Goal: Information Seeking & Learning: Learn about a topic

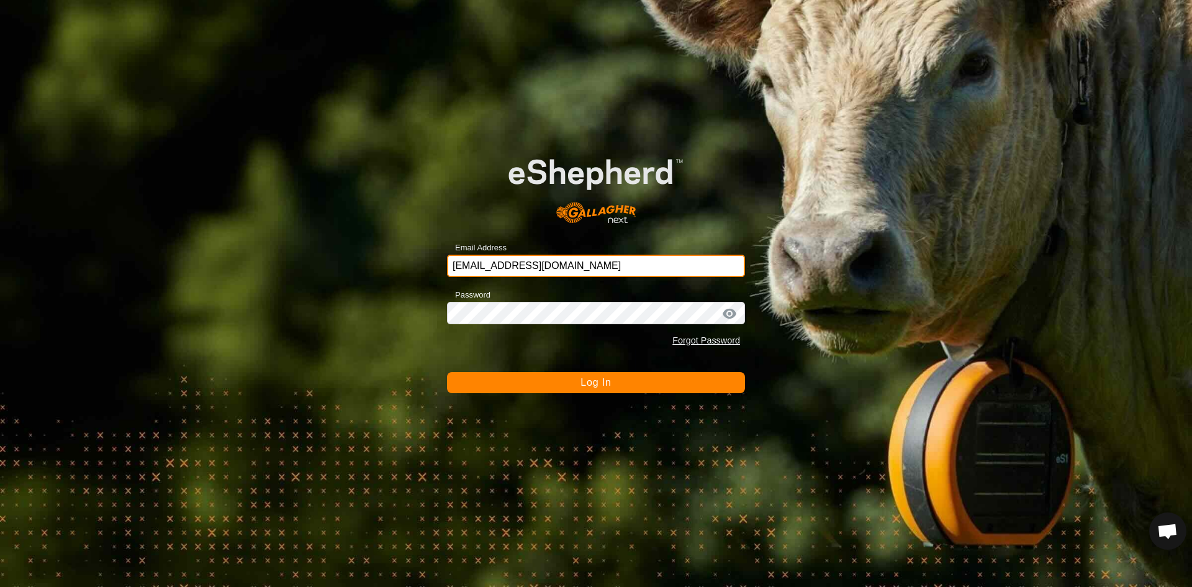
click at [601, 265] on input "[EMAIL_ADDRESS][DOMAIN_NAME]" at bounding box center [596, 266] width 298 height 22
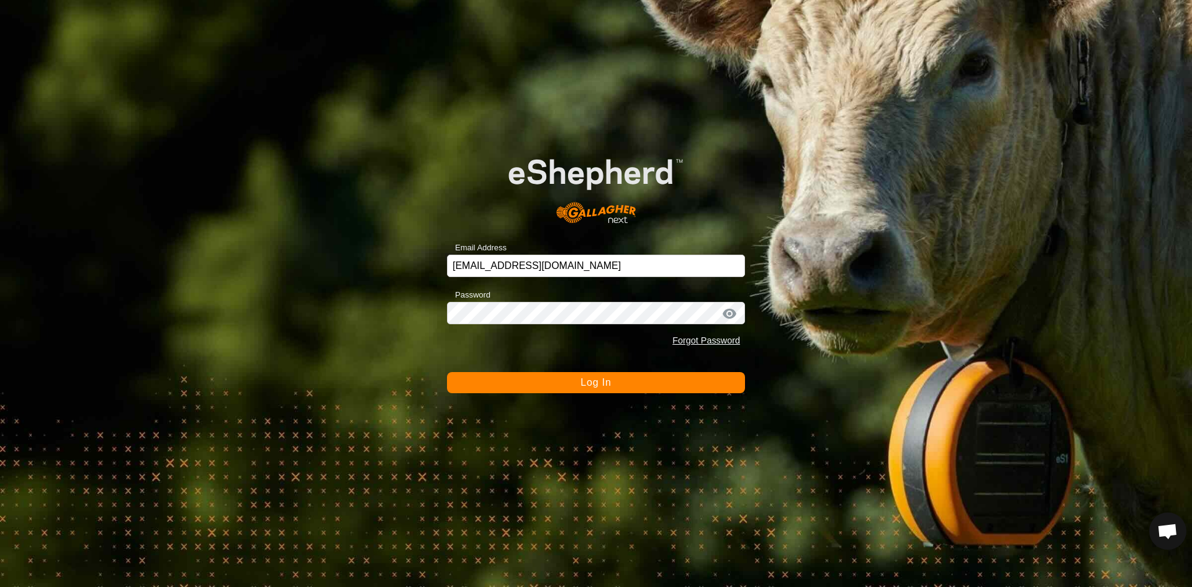
click at [598, 381] on span "Log In" at bounding box center [596, 382] width 30 height 11
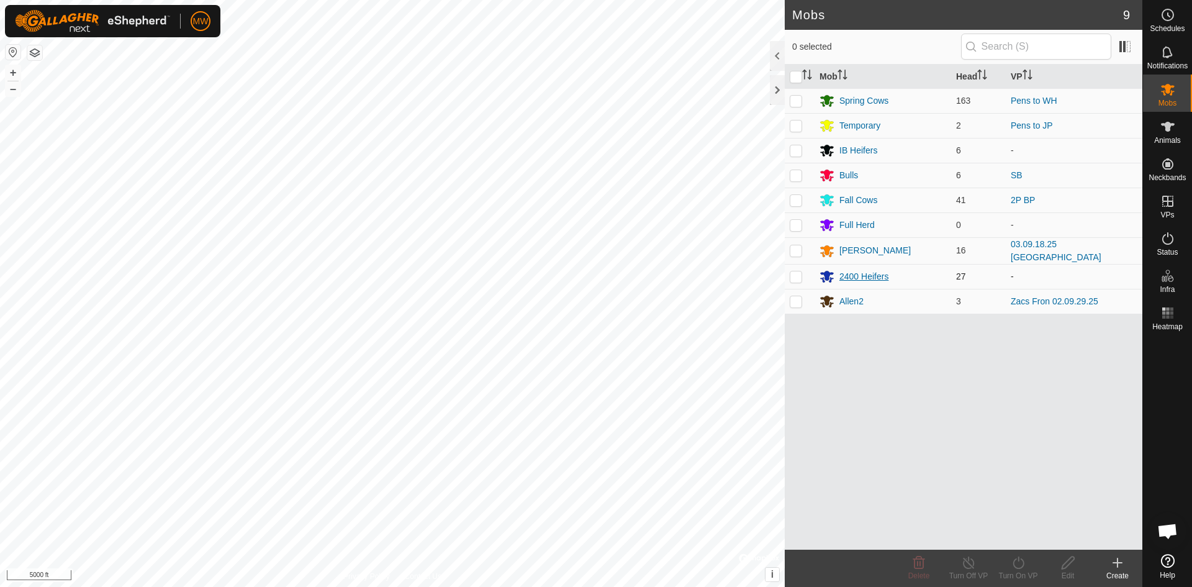
click at [866, 276] on div "2400 Heifers" at bounding box center [864, 276] width 49 height 13
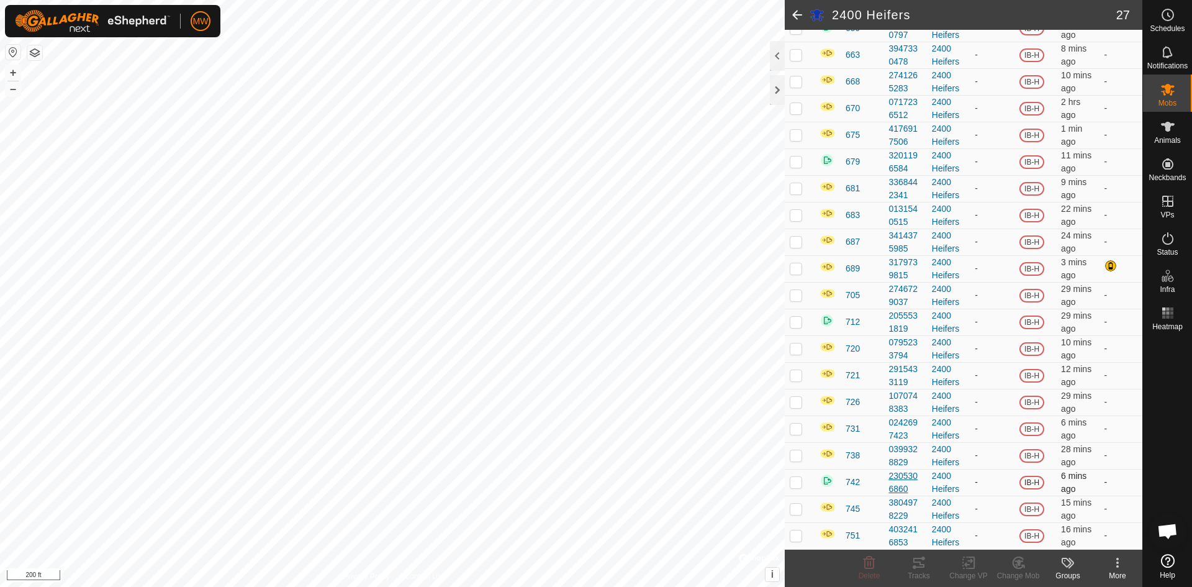
scroll to position [322, 0]
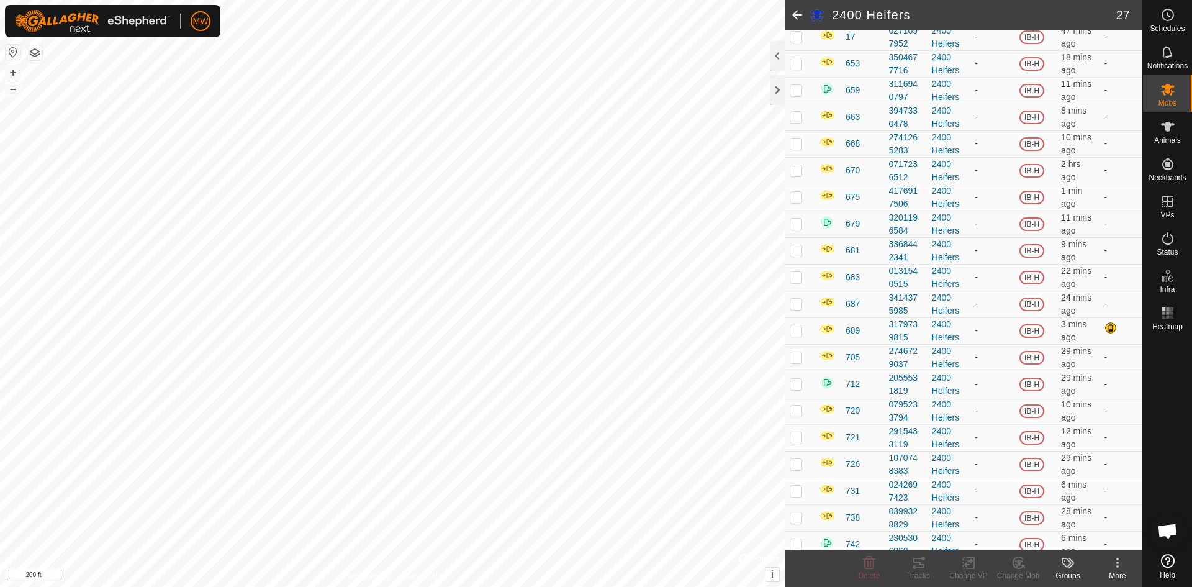
click at [799, 12] on span at bounding box center [797, 15] width 25 height 30
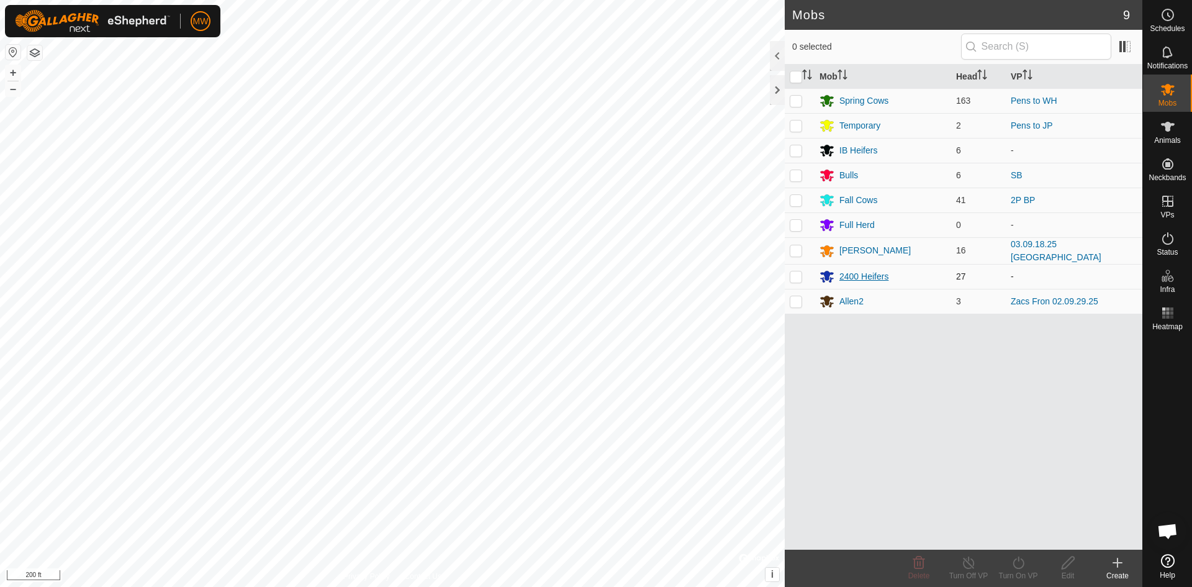
click at [851, 277] on div "2400 Heifers" at bounding box center [864, 276] width 49 height 13
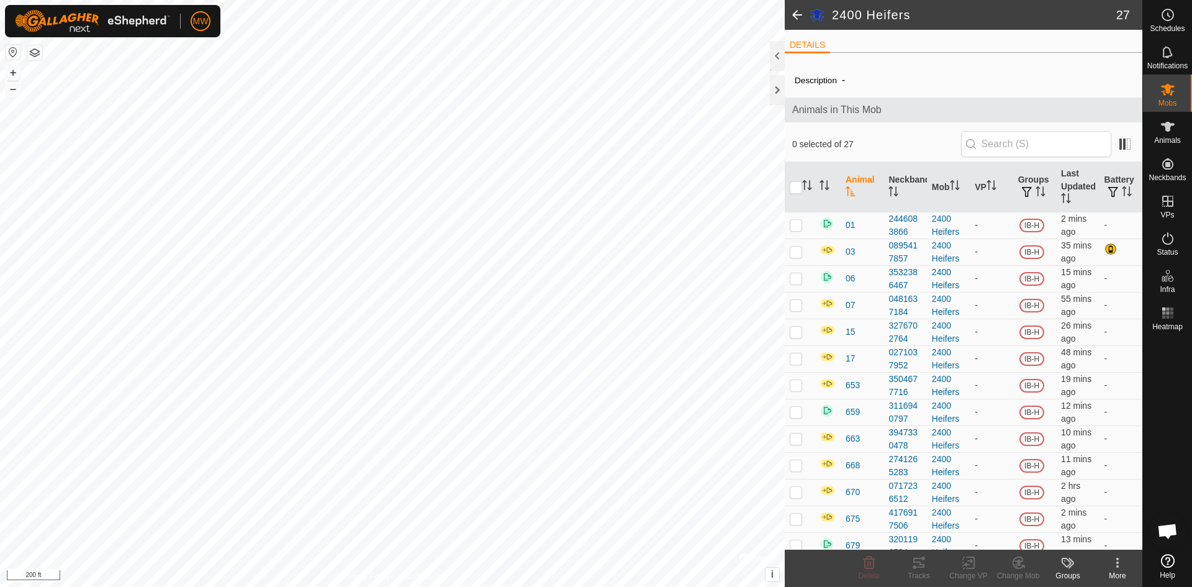
click at [801, 12] on span at bounding box center [797, 15] width 25 height 30
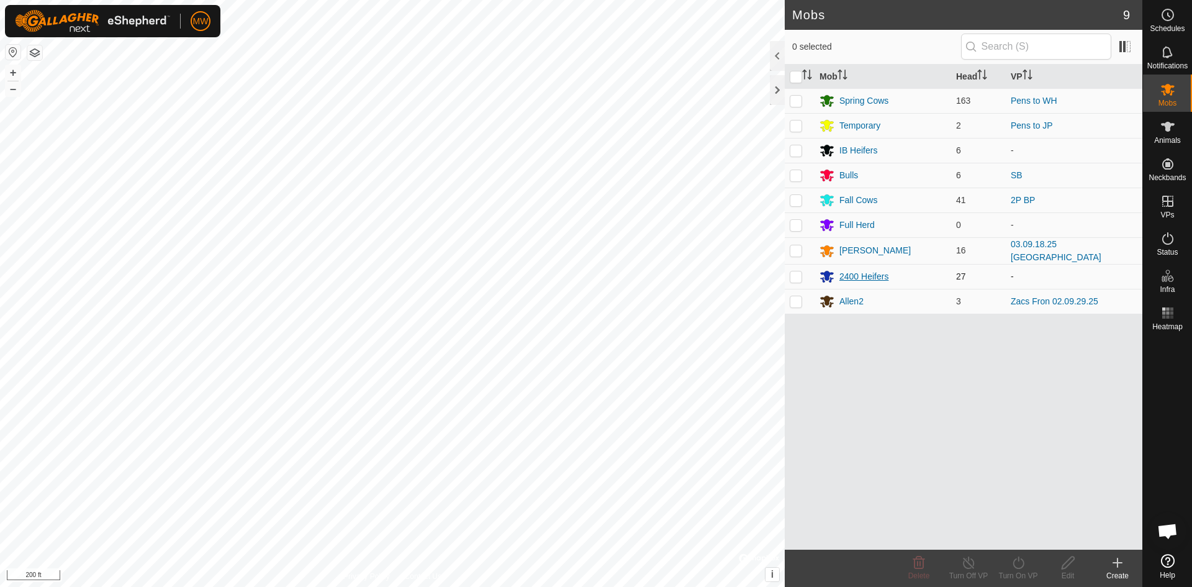
click at [860, 278] on div "2400 Heifers" at bounding box center [864, 276] width 49 height 13
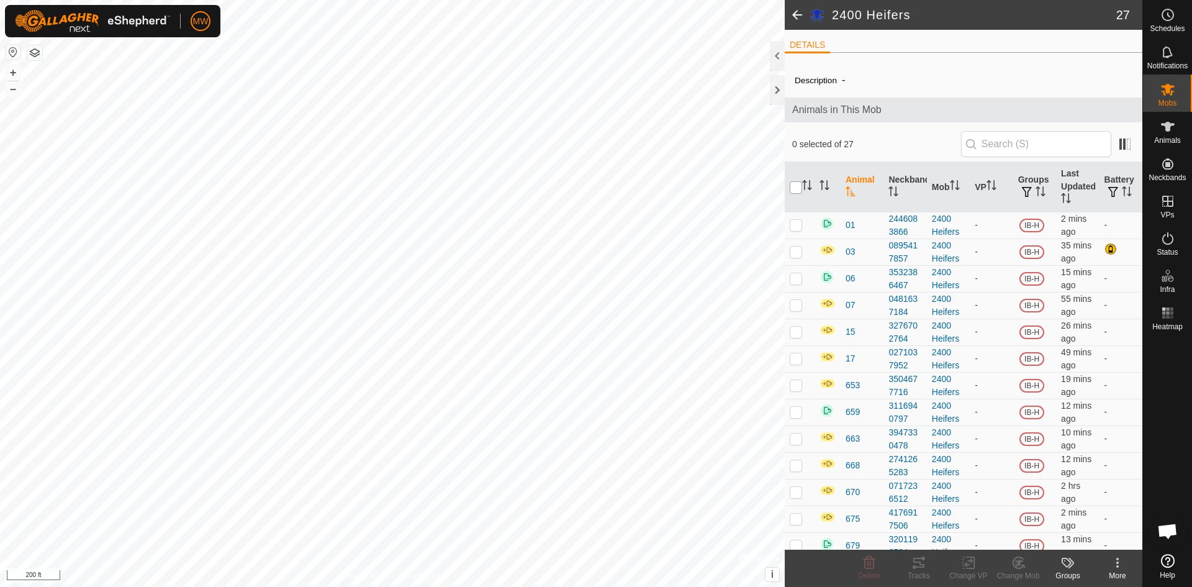
click at [795, 185] on input "checkbox" at bounding box center [796, 187] width 12 height 12
checkbox input "true"
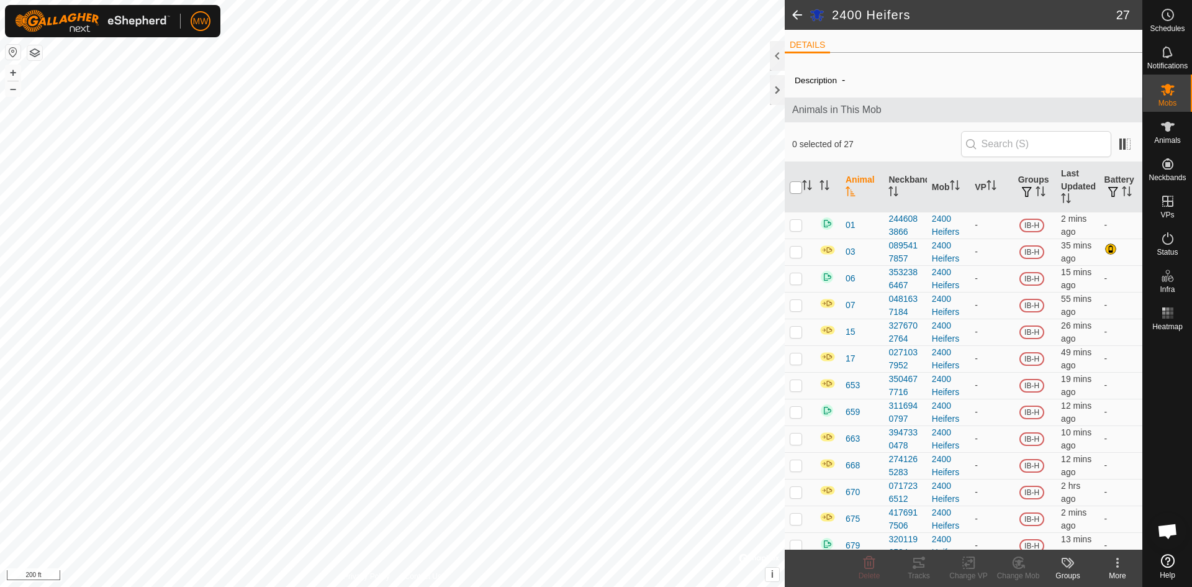
checkbox input "true"
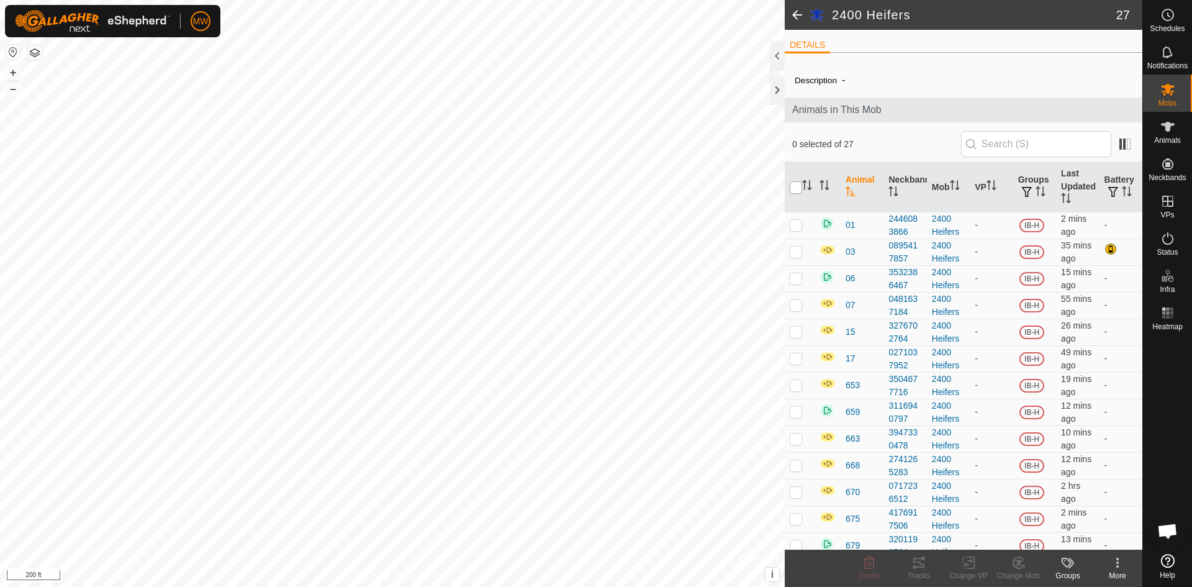
checkbox input "true"
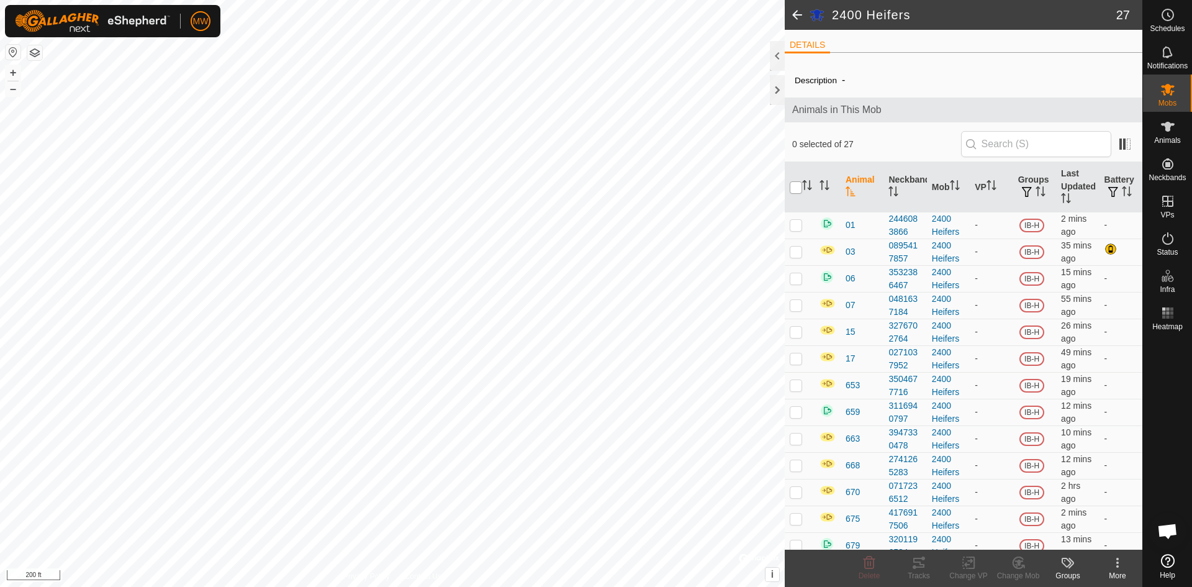
checkbox input "true"
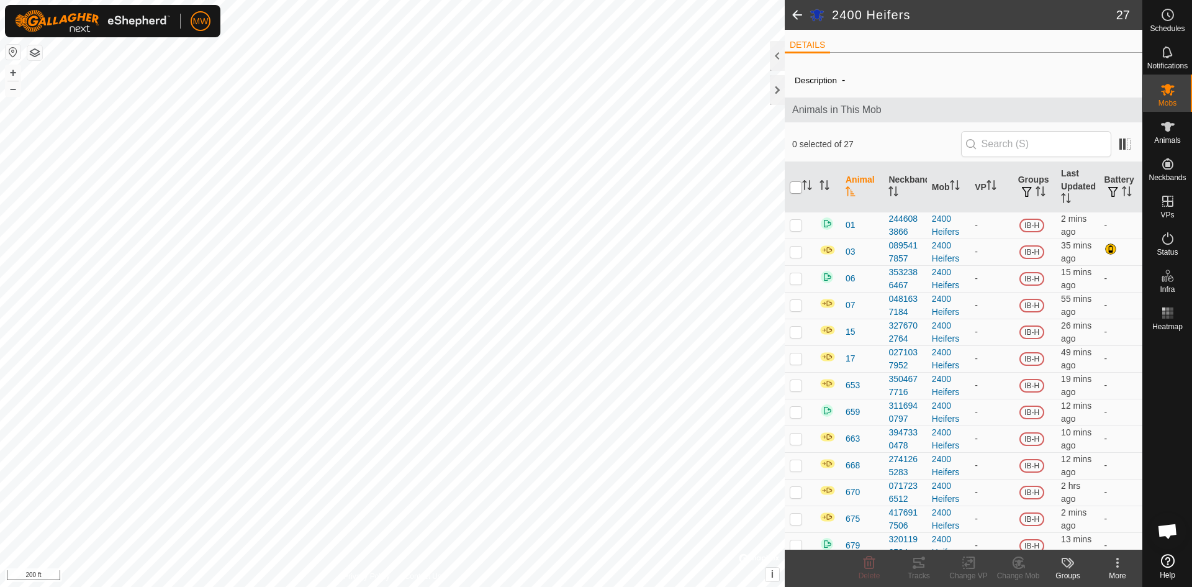
checkbox input "true"
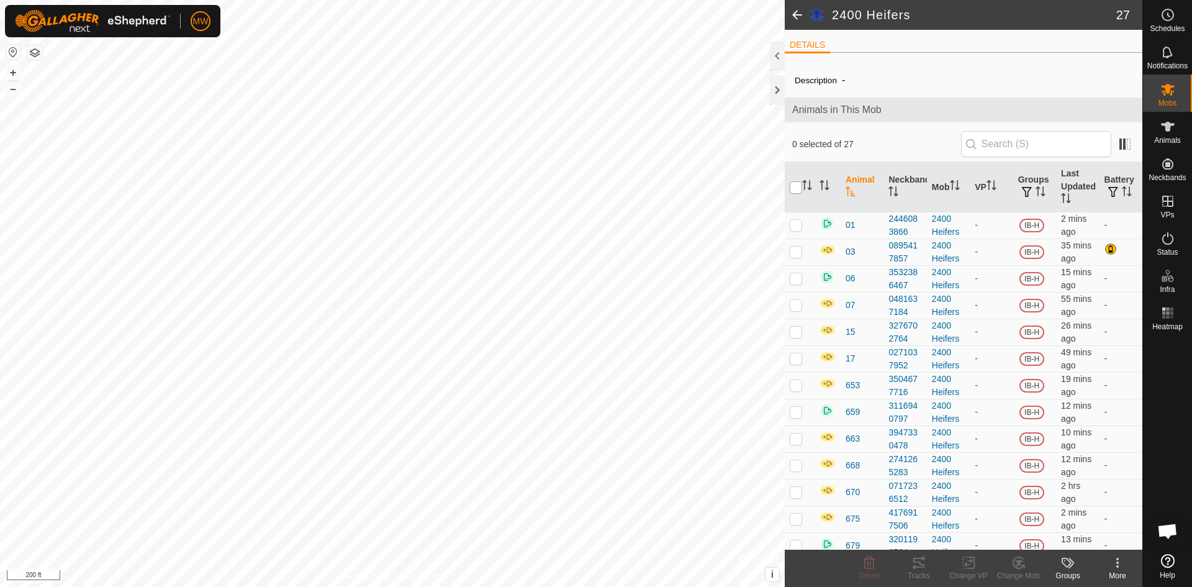
checkbox input "true"
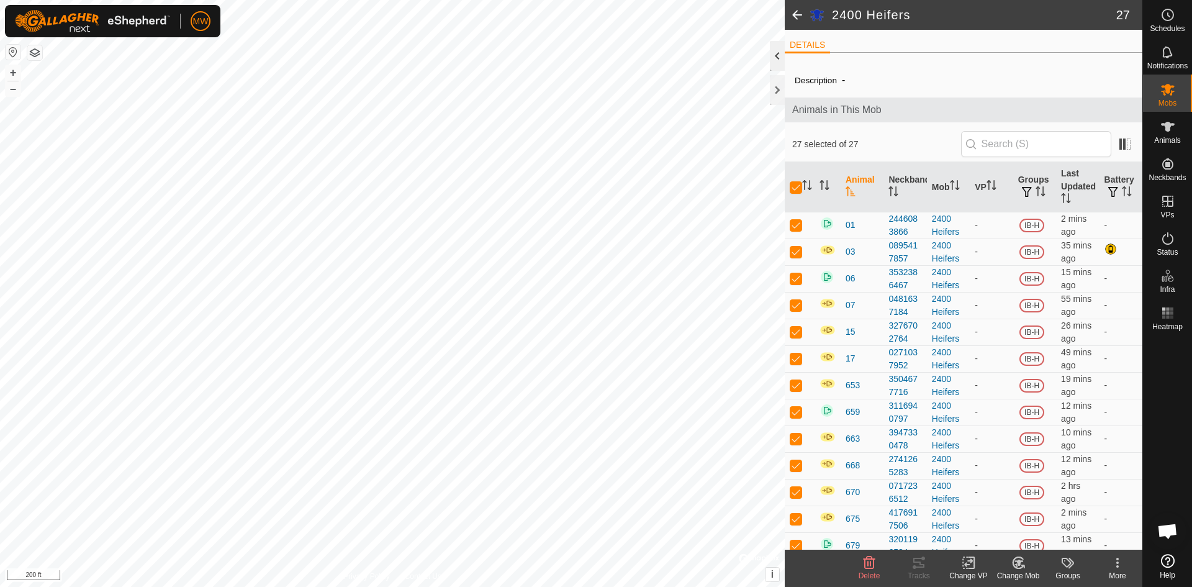
click at [776, 58] on div at bounding box center [777, 56] width 15 height 30
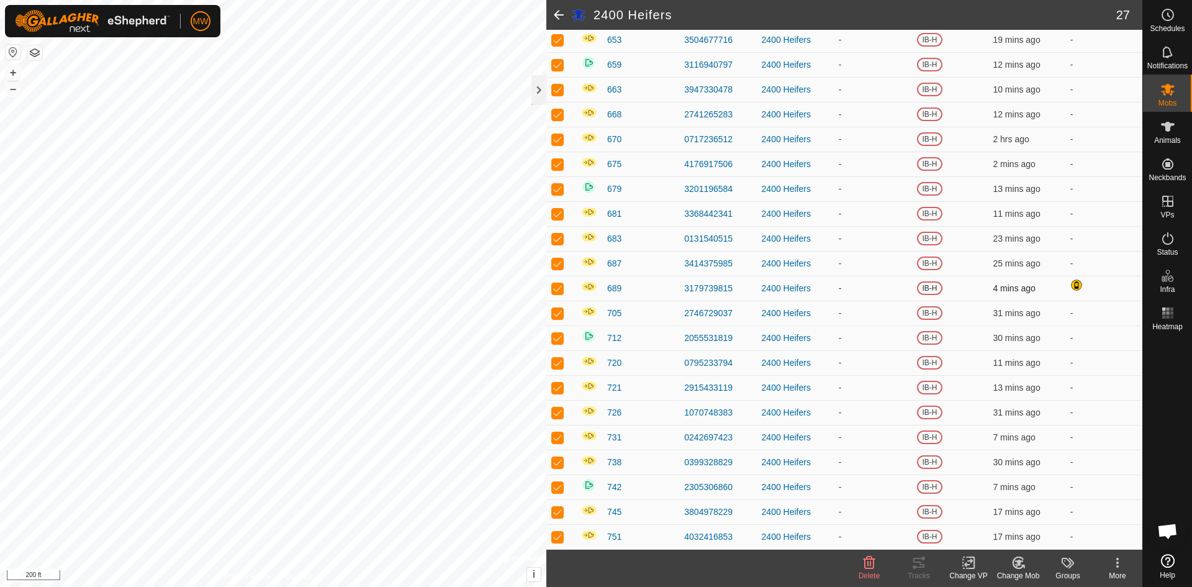
scroll to position [320, 0]
click at [615, 286] on span "689" at bounding box center [614, 288] width 14 height 13
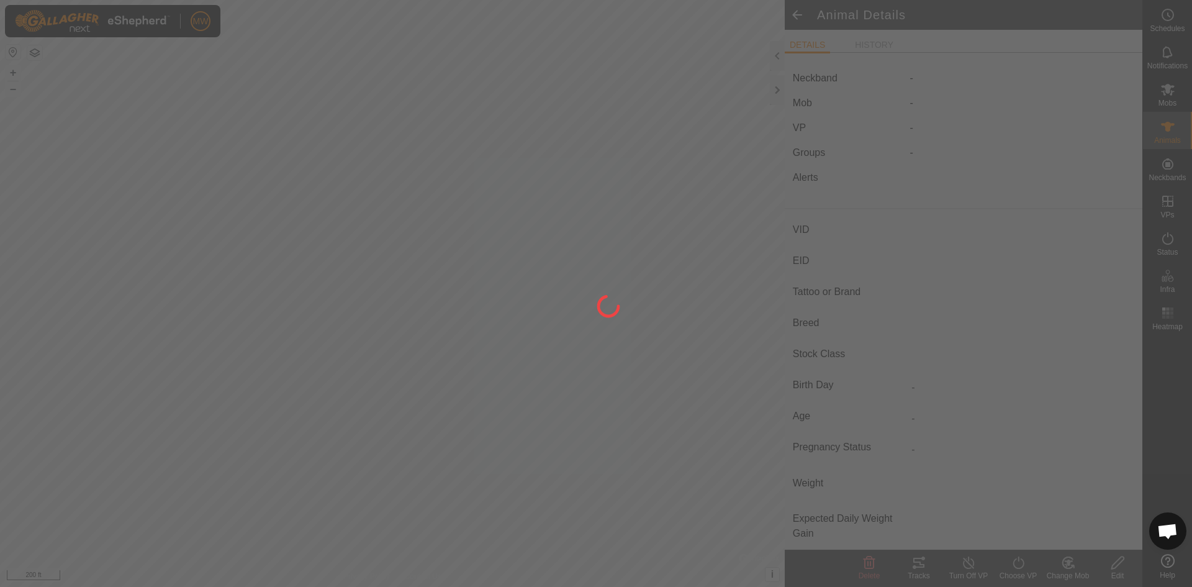
type input "689"
type input "-"
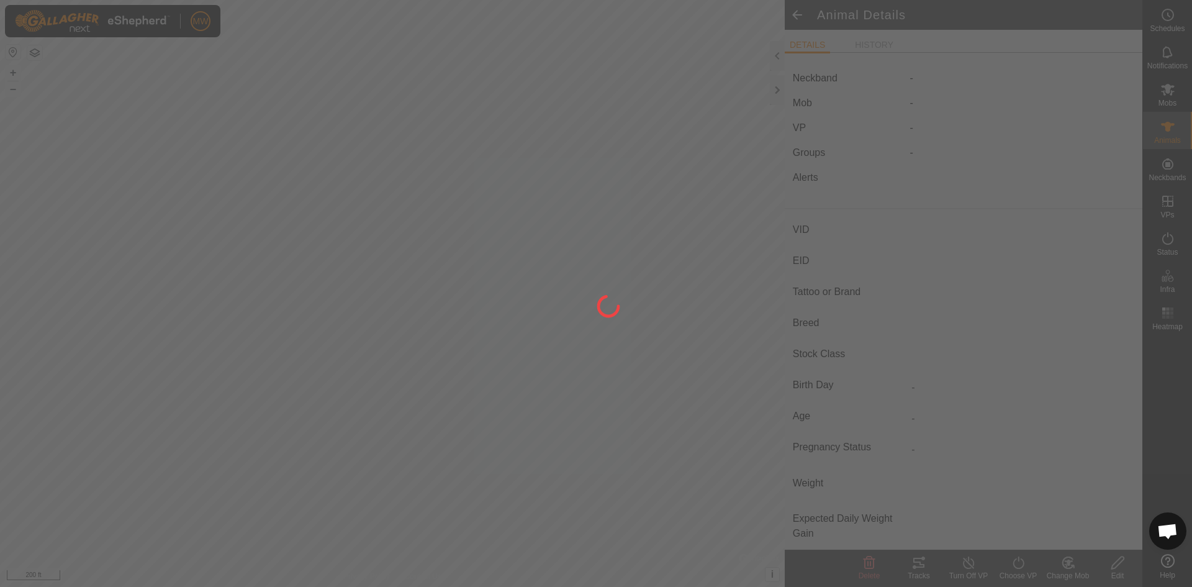
type input "-"
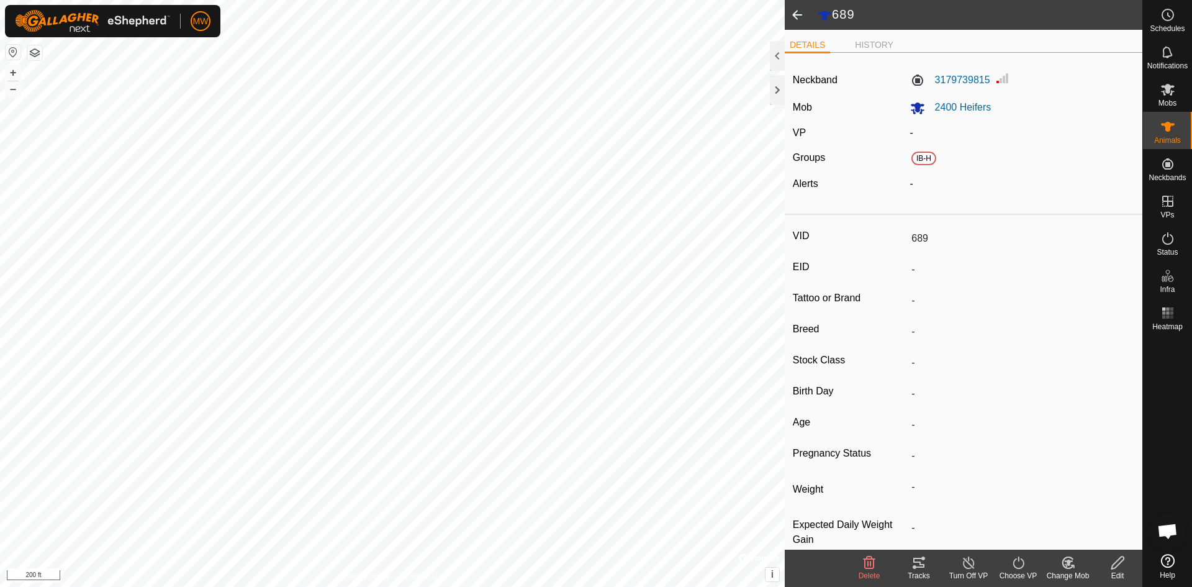
click at [801, 15] on span at bounding box center [797, 15] width 25 height 30
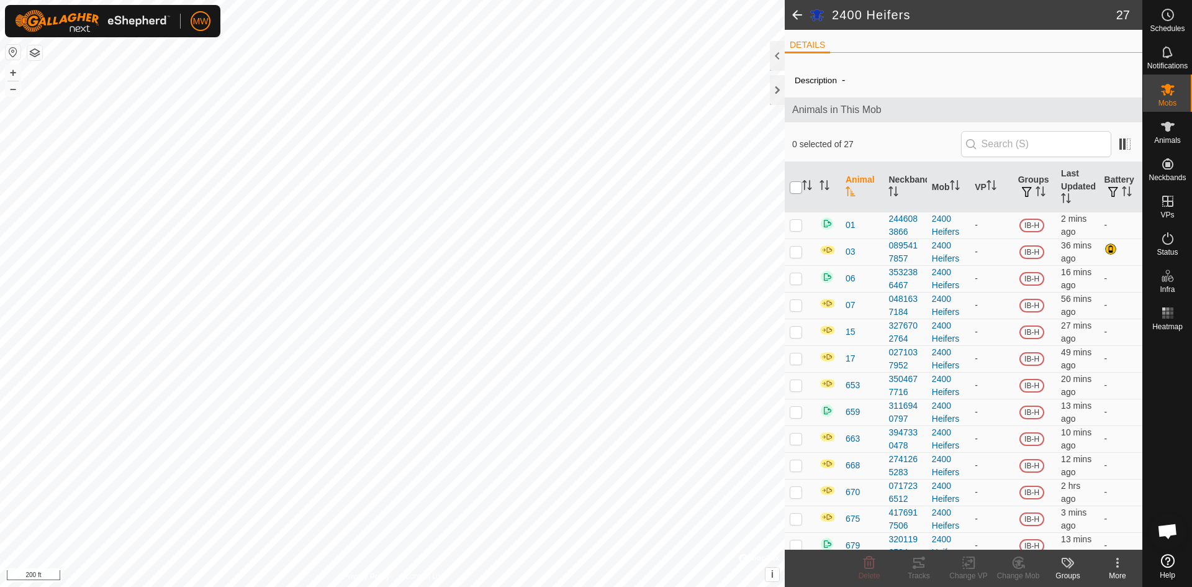
click at [794, 188] on input "checkbox" at bounding box center [796, 187] width 12 height 12
checkbox input "true"
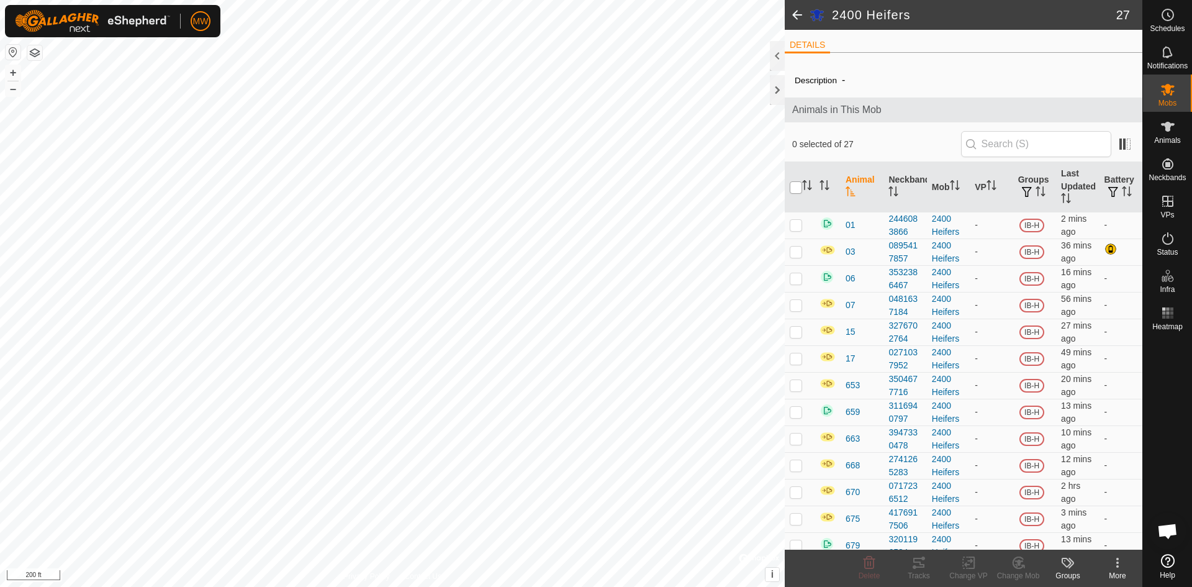
checkbox input "true"
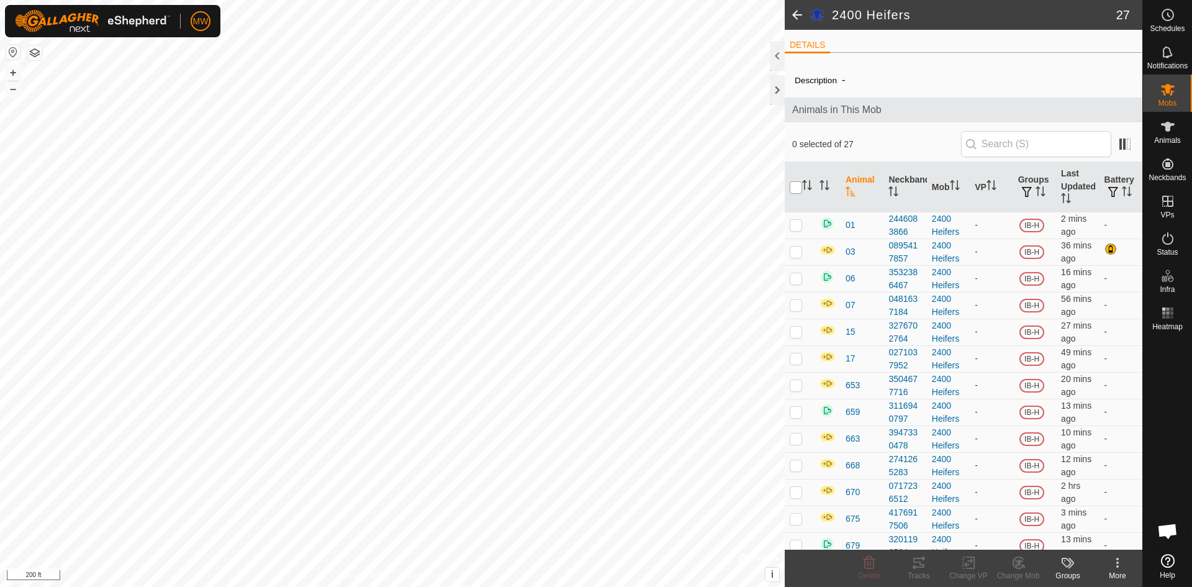
checkbox input "true"
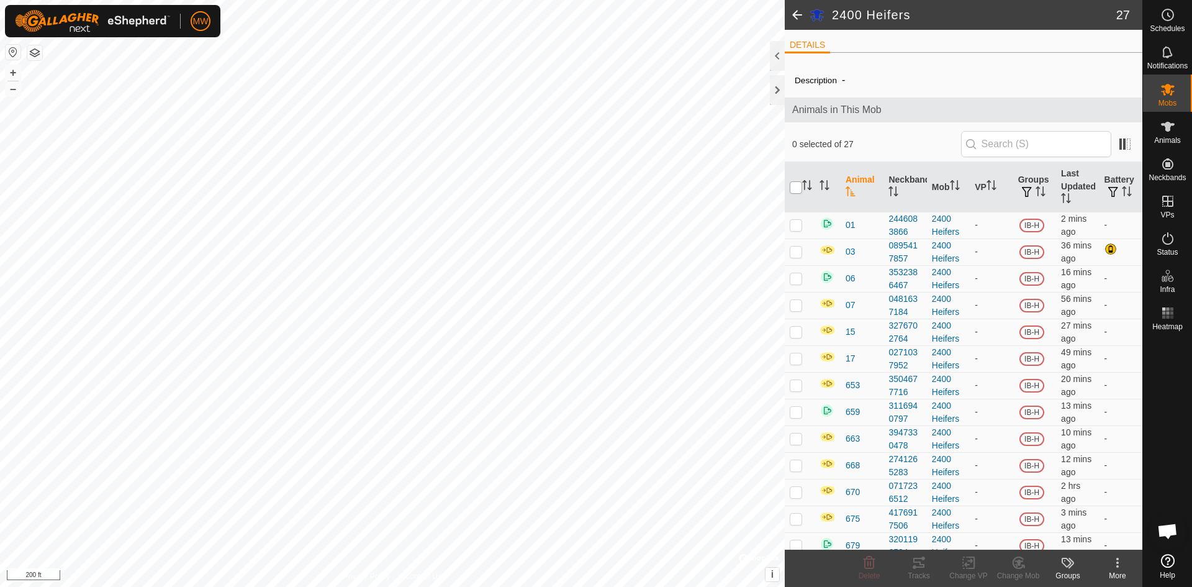
checkbox input "true"
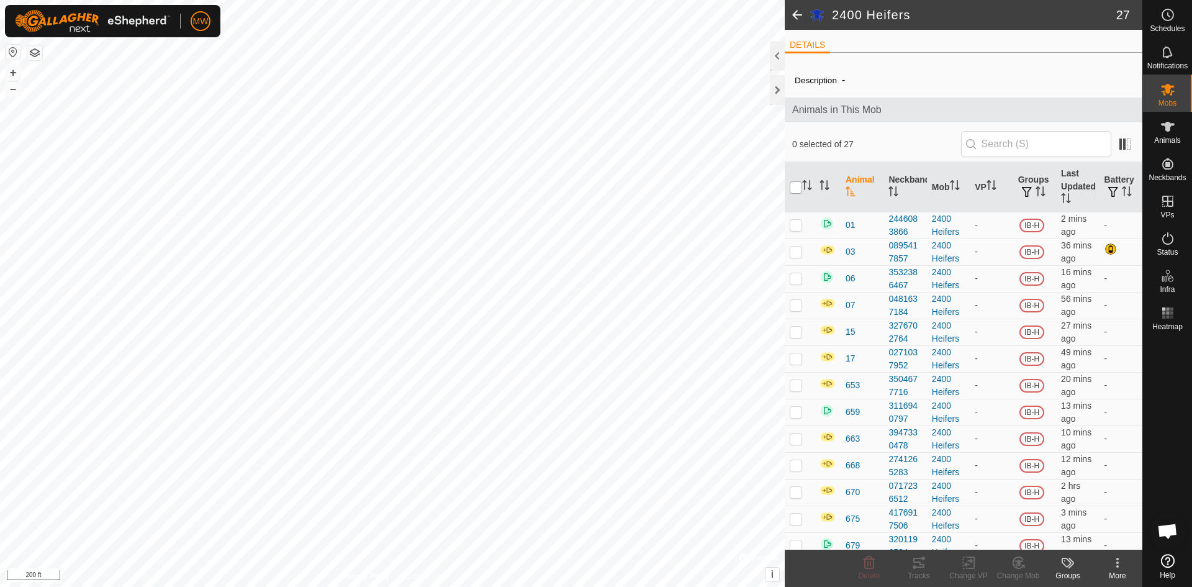
checkbox input "true"
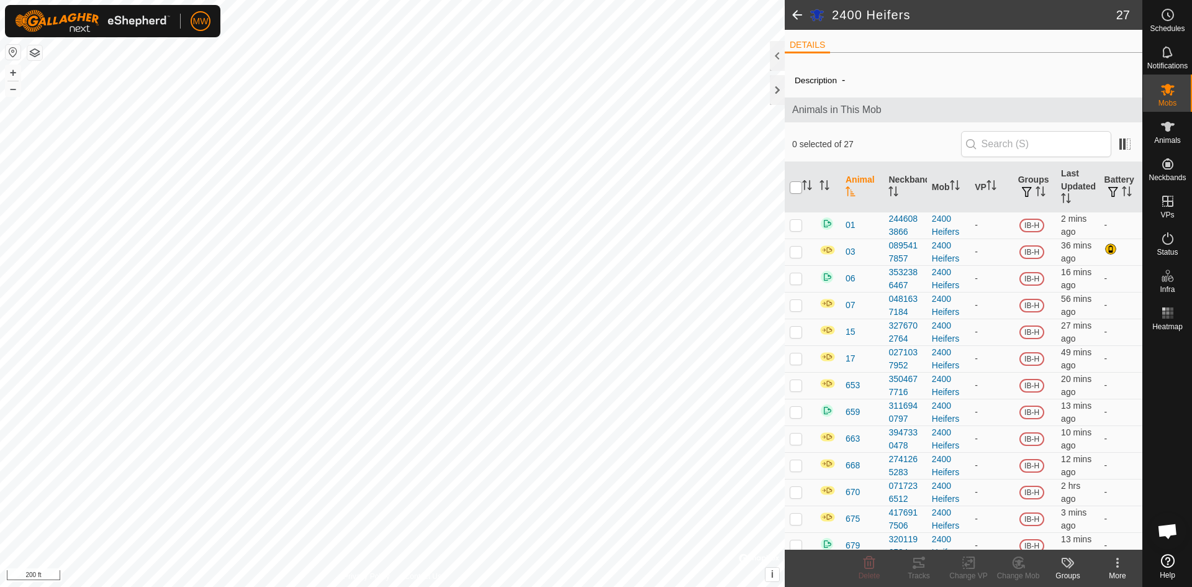
checkbox input "true"
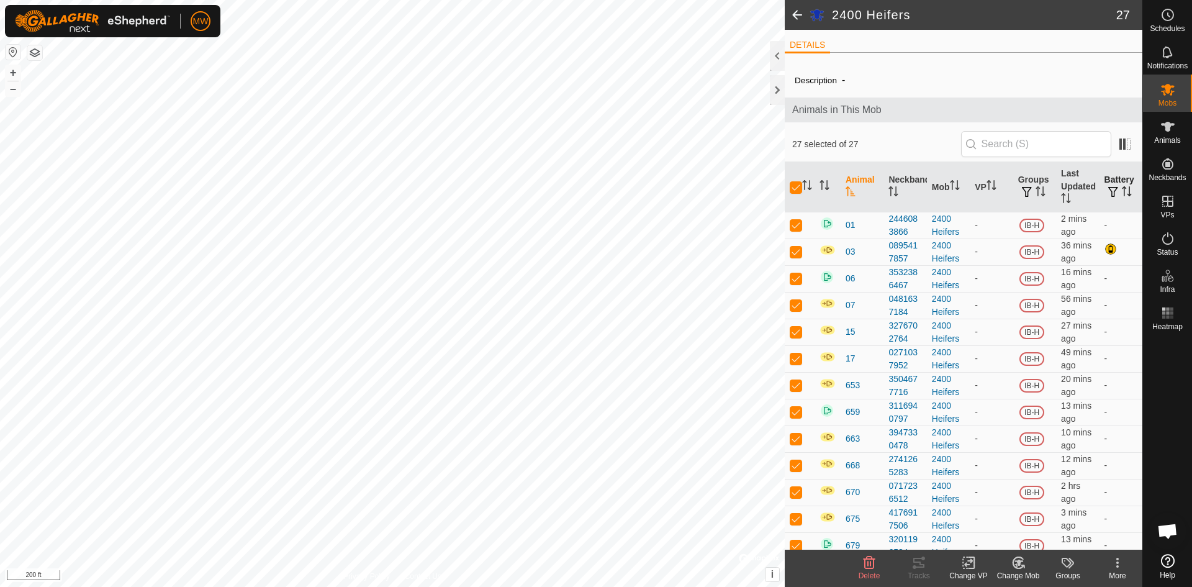
drag, startPoint x: 791, startPoint y: 177, endPoint x: 1114, endPoint y: 187, distance: 323.1
click at [1114, 187] on tr "Animal Neckband Mob VP Groups Last Updated Battery" at bounding box center [964, 187] width 358 height 50
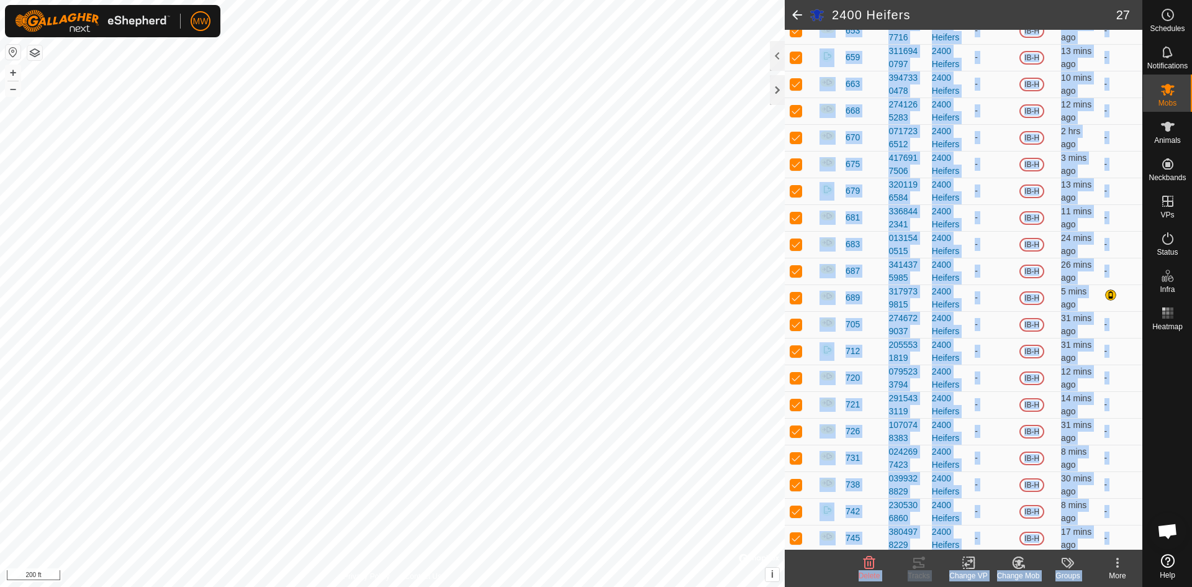
scroll to position [384, 0]
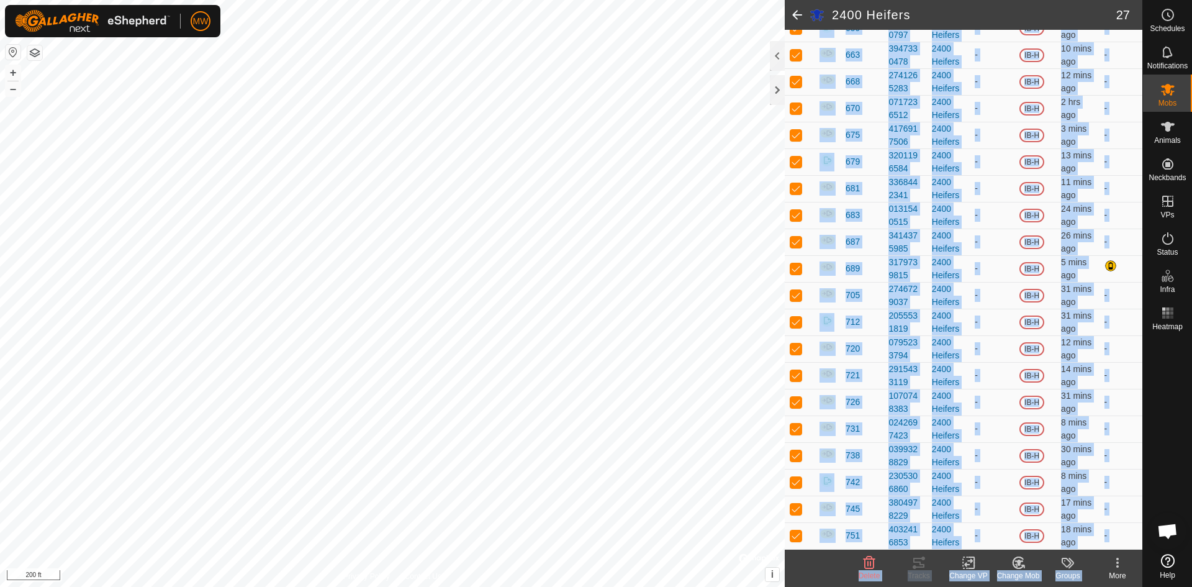
drag, startPoint x: 806, startPoint y: 228, endPoint x: 1100, endPoint y: 535, distance: 425.2
click at [1109, 552] on article "2400 Heifers 27 DETAILS Description - Animals in This Mob 27 selected of 27 Ani…" at bounding box center [964, 293] width 358 height 587
copy article "01 2446083866 2400 Heifers - IB-H 2 mins ago - 03 0895417857 2400 Heifers - IB-…"
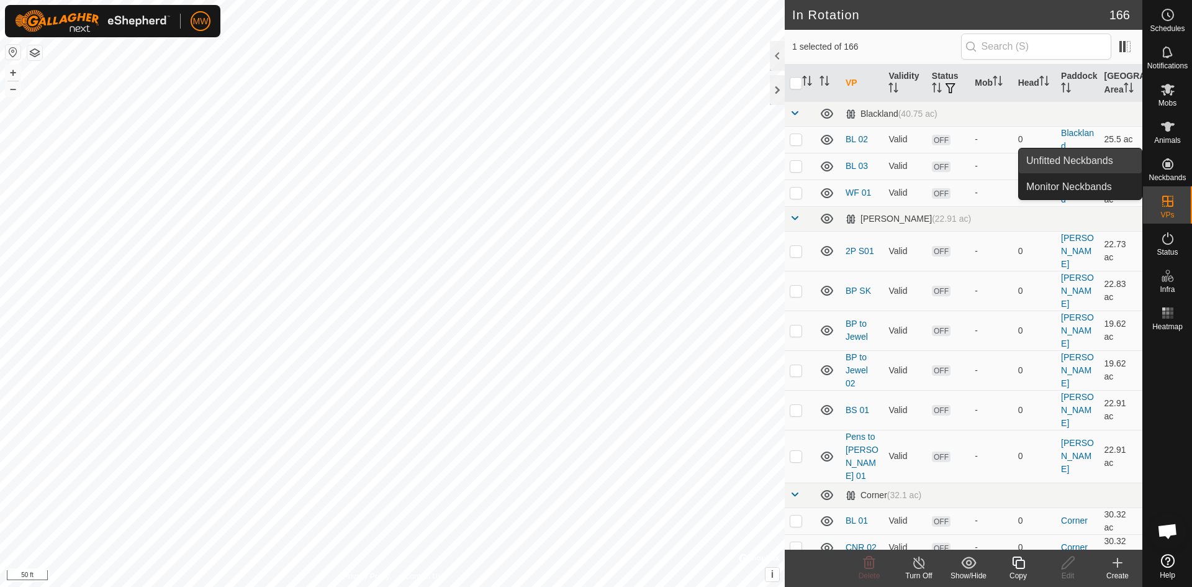
click at [1056, 160] on link "Unfitted Neckbands" at bounding box center [1080, 160] width 123 height 25
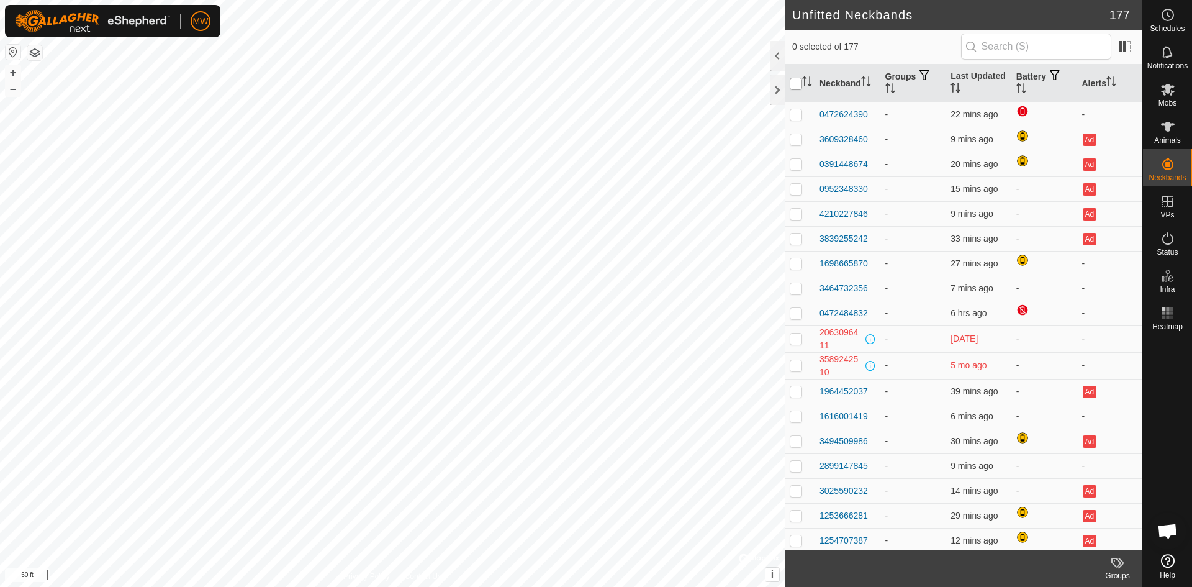
click at [797, 85] on input "checkbox" at bounding box center [796, 84] width 12 height 12
checkbox input "true"
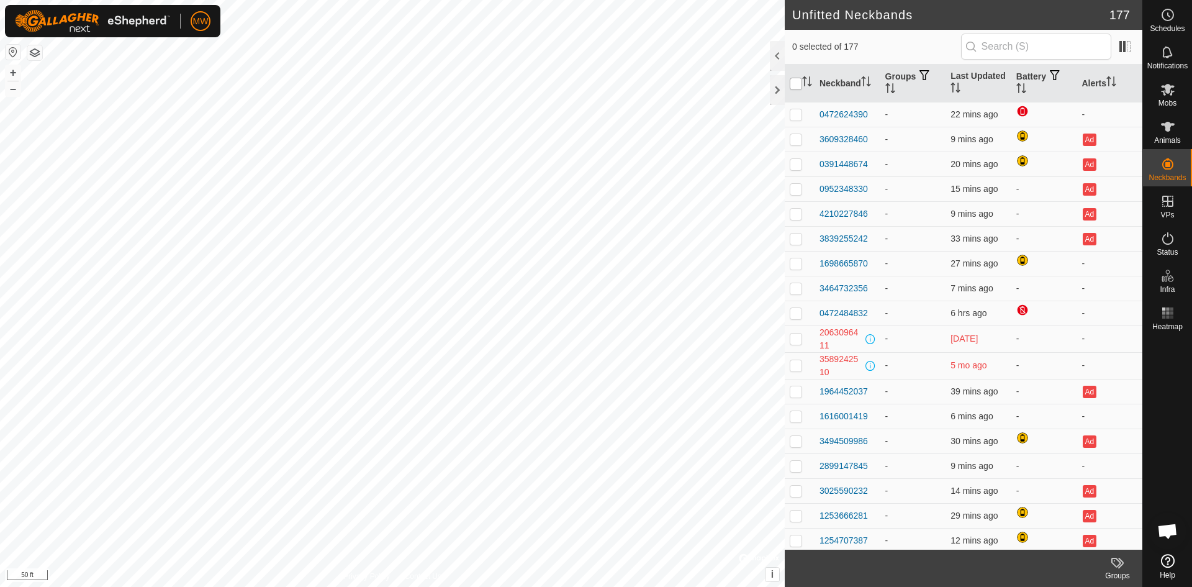
checkbox input "true"
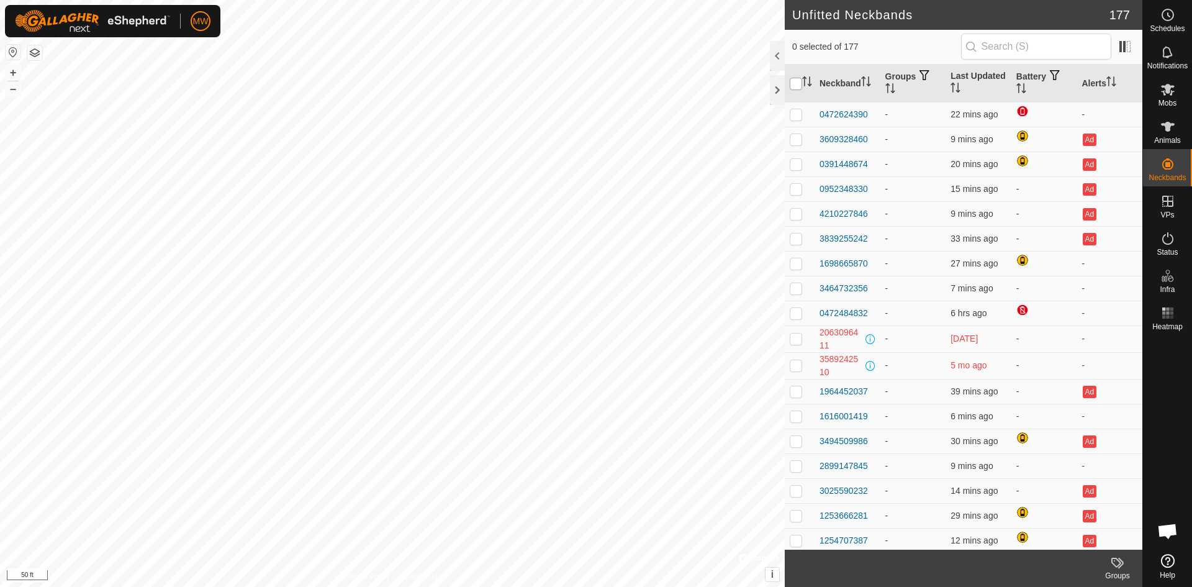
checkbox input "true"
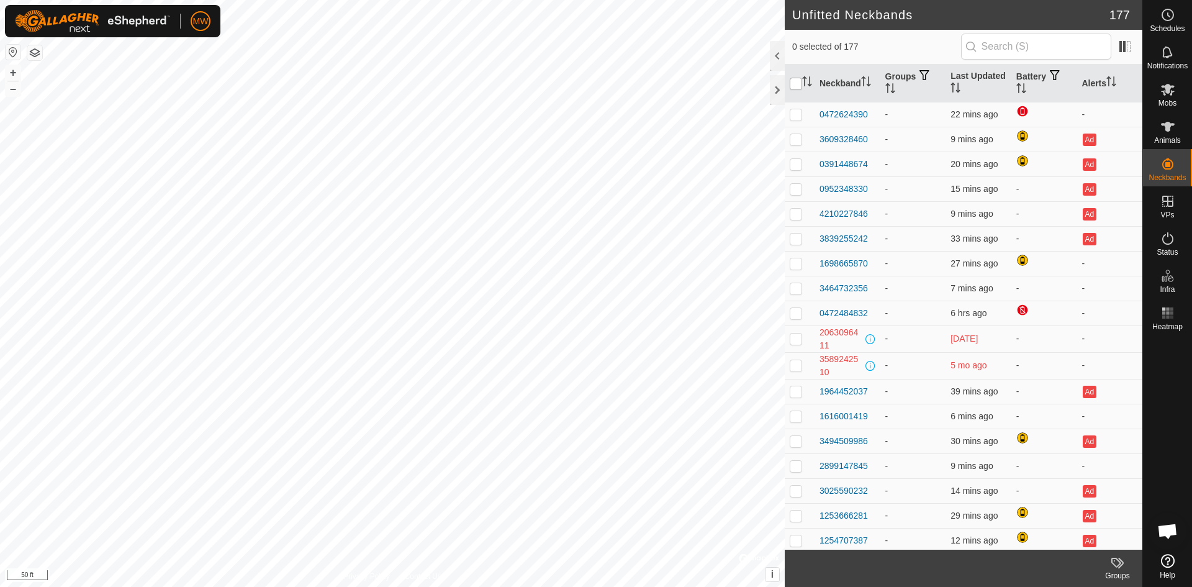
checkbox input "true"
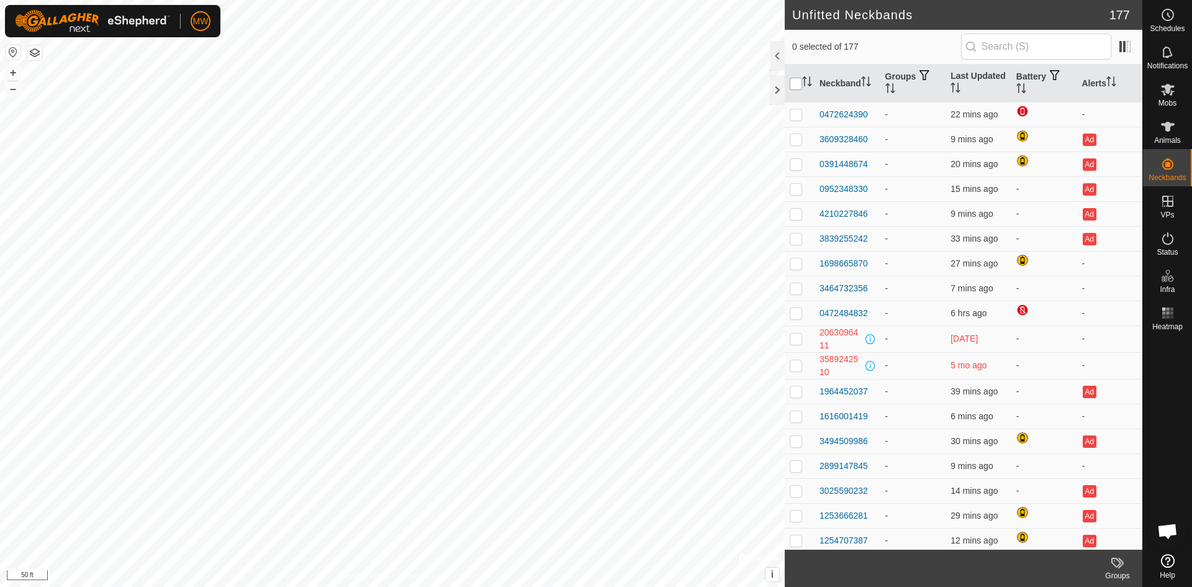
checkbox input "true"
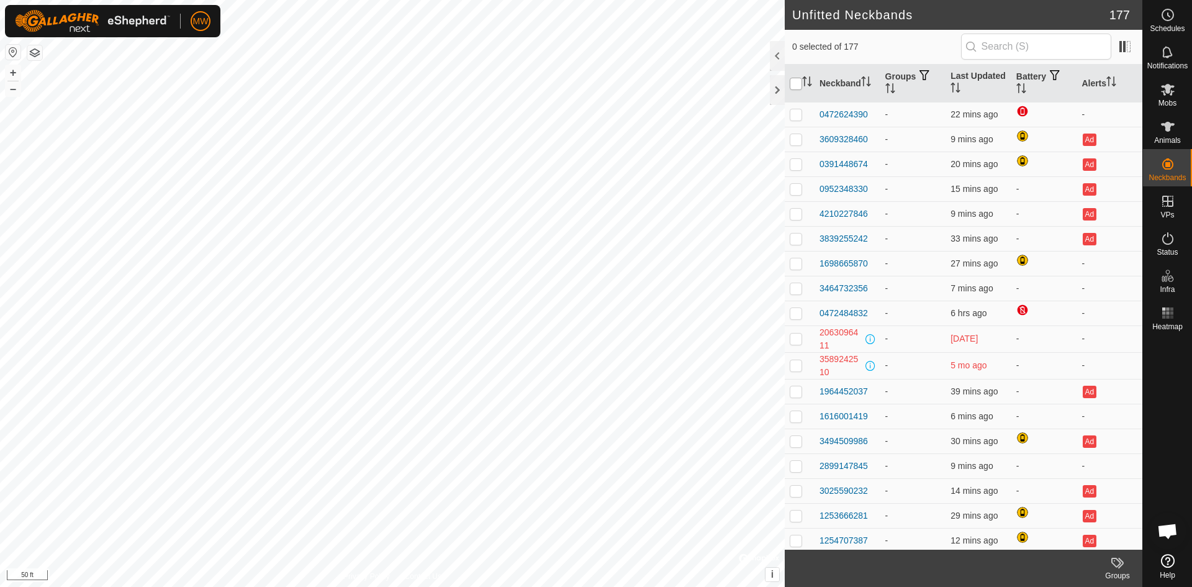
checkbox input "true"
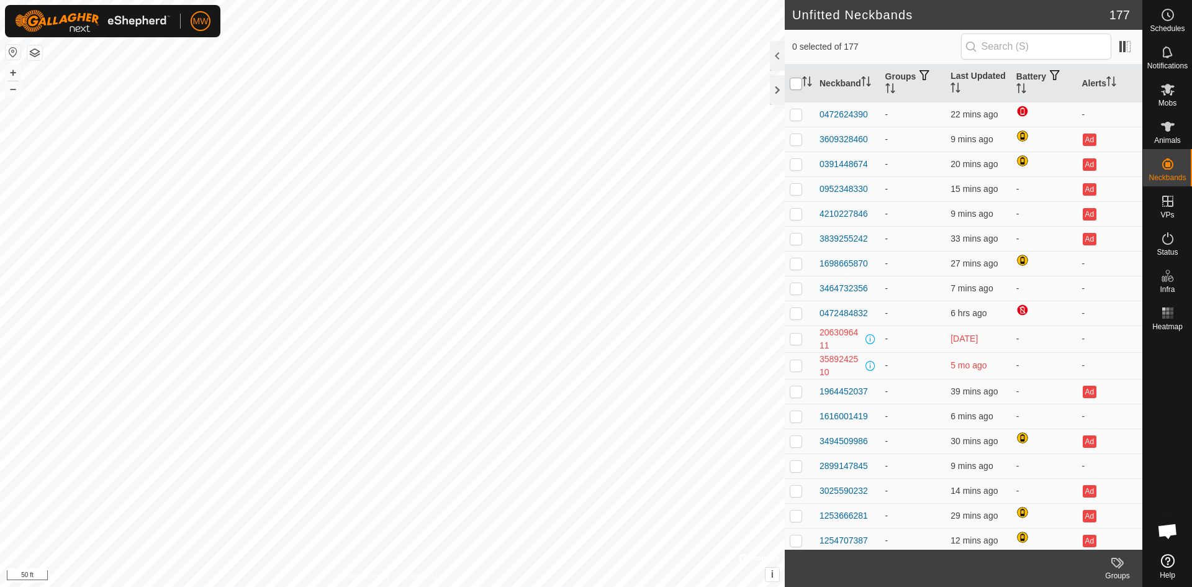
checkbox input "true"
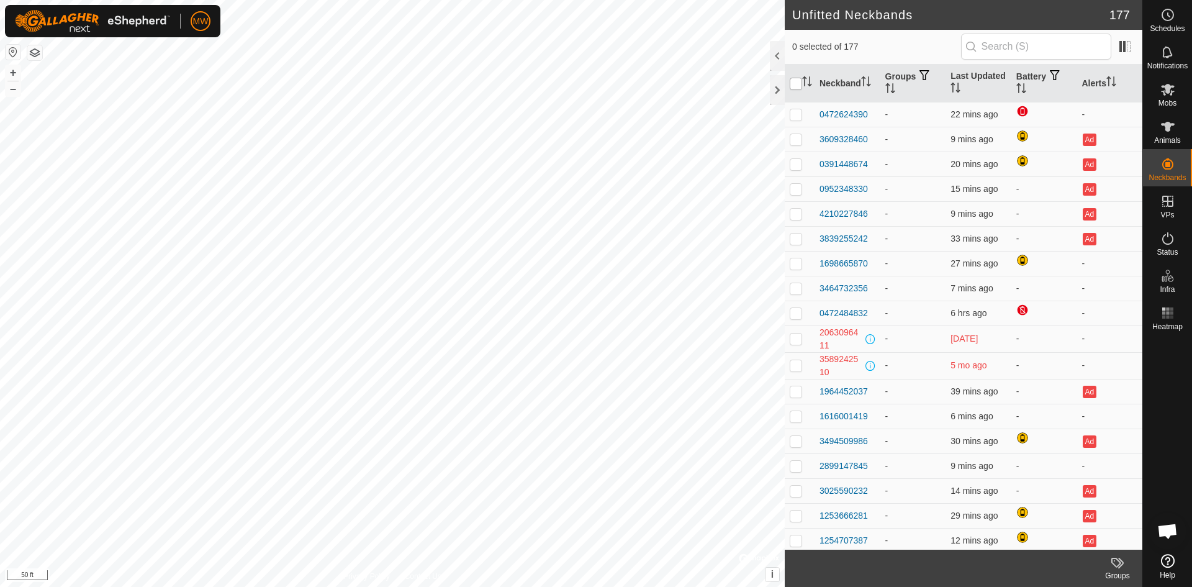
checkbox input "true"
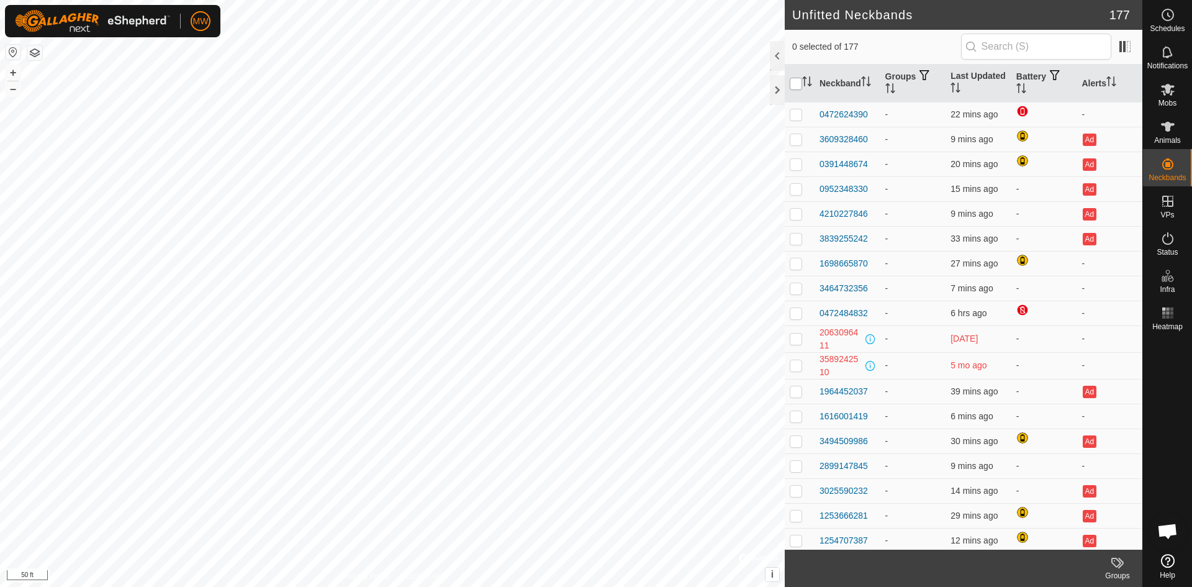
checkbox input "true"
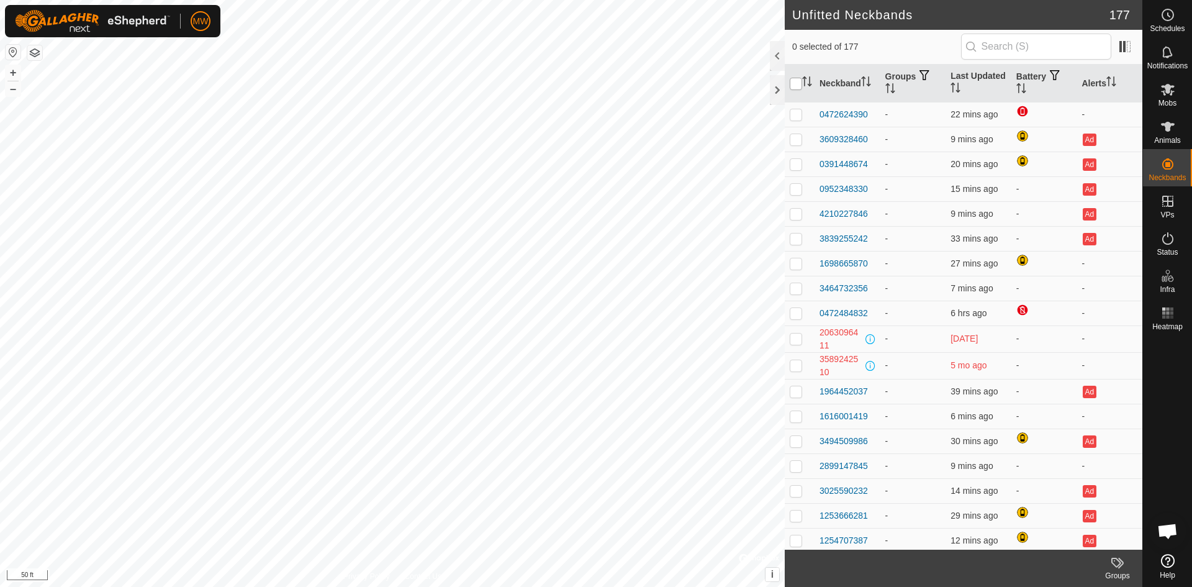
checkbox input "true"
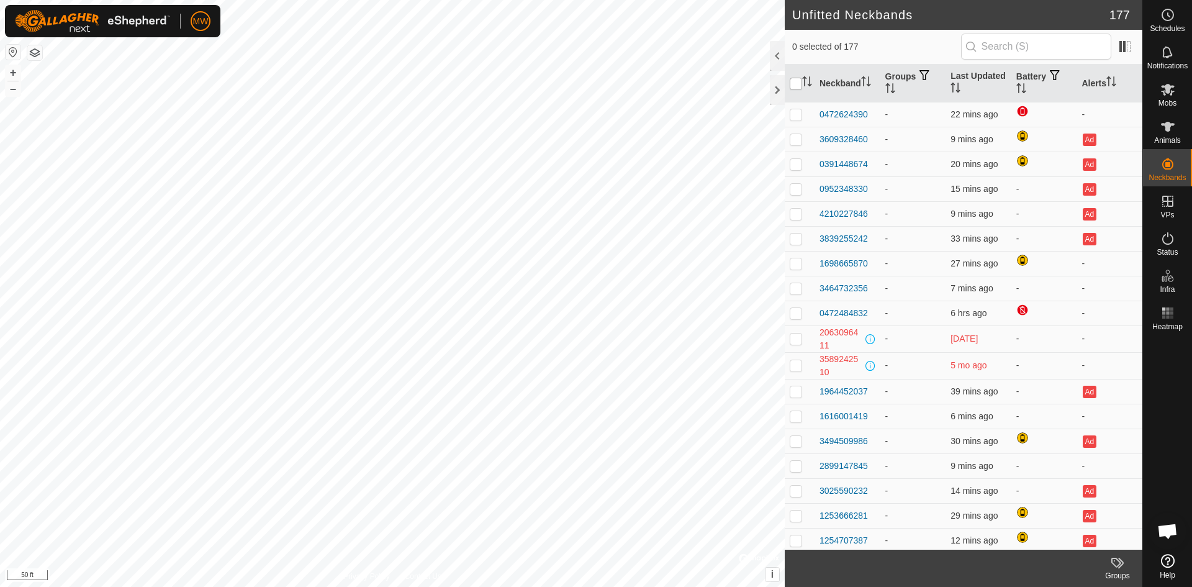
checkbox input "true"
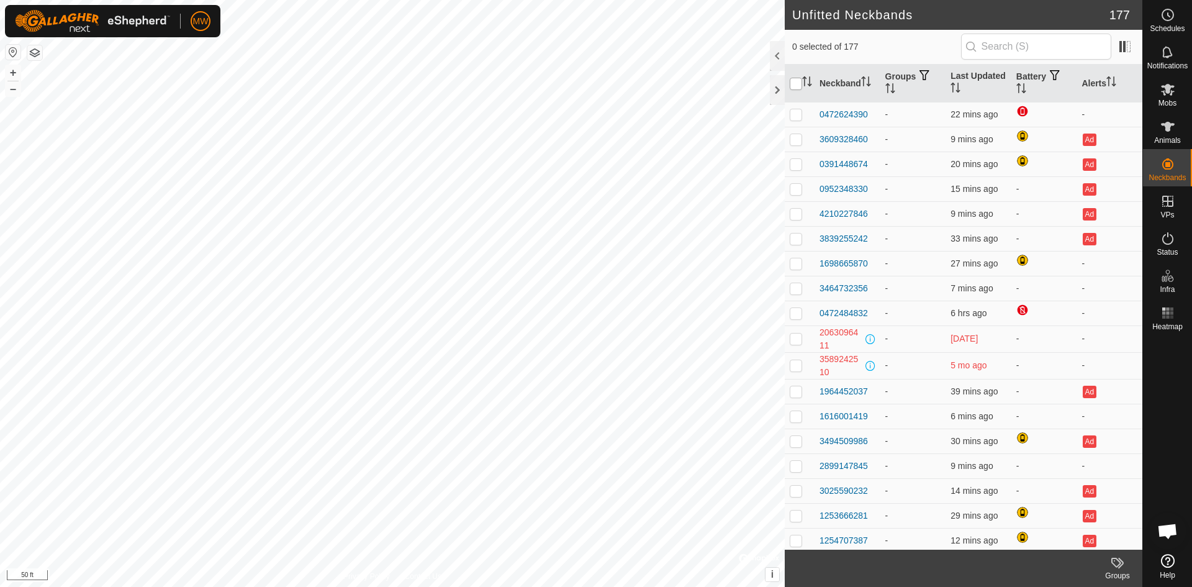
checkbox input "true"
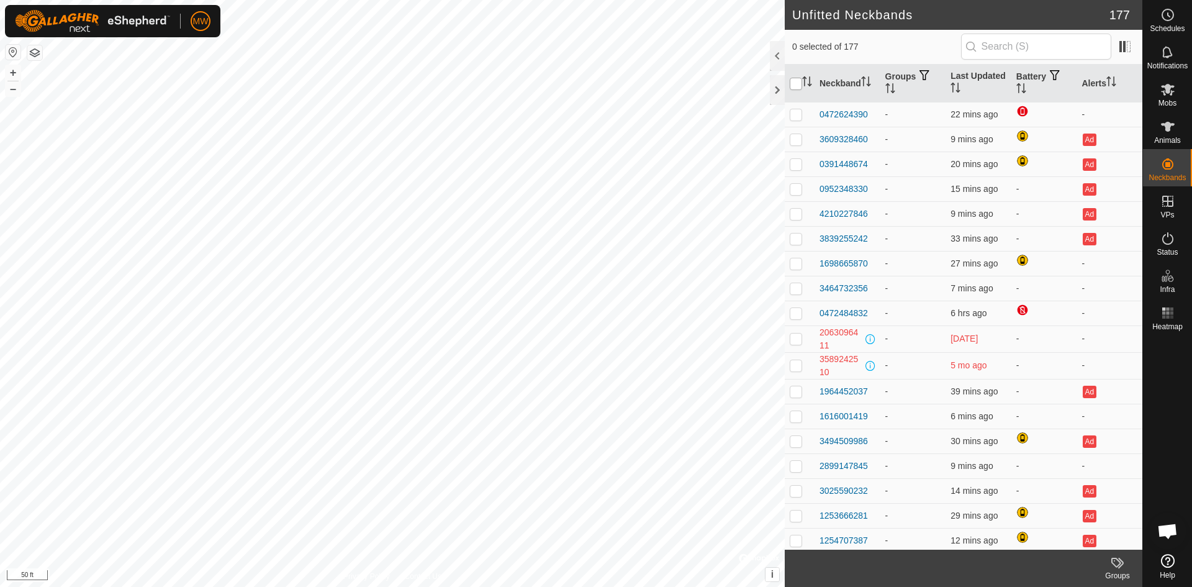
checkbox input "true"
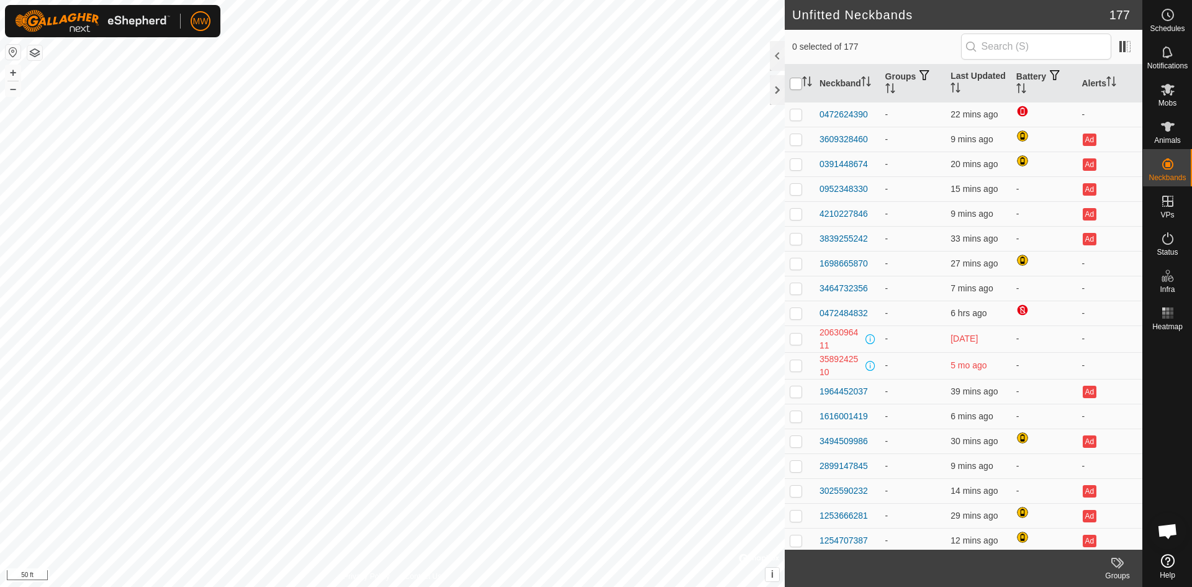
checkbox input "true"
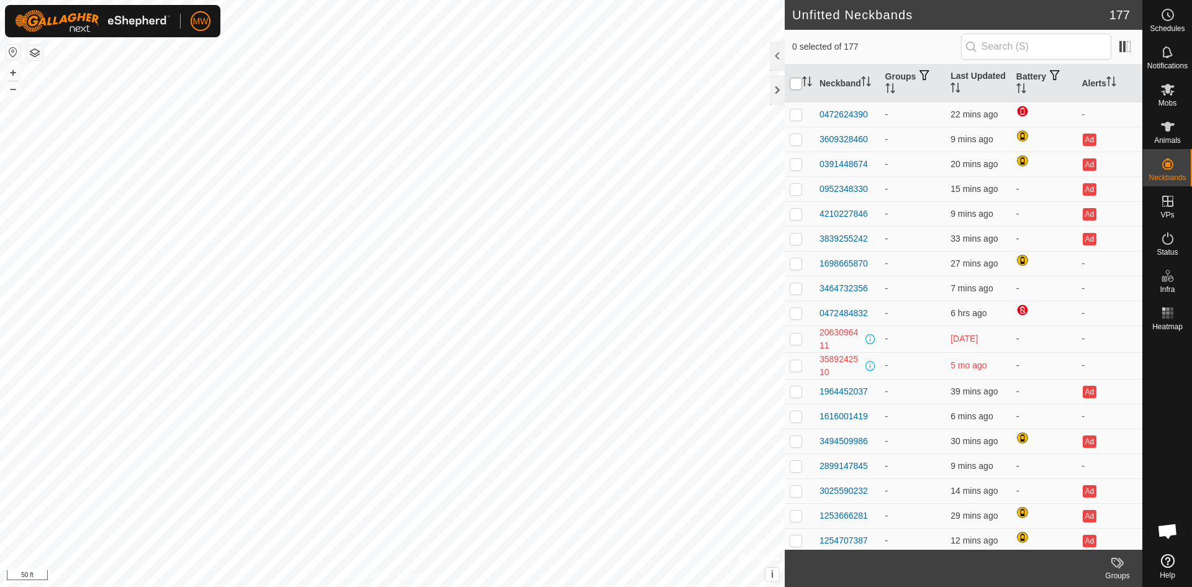
checkbox input "true"
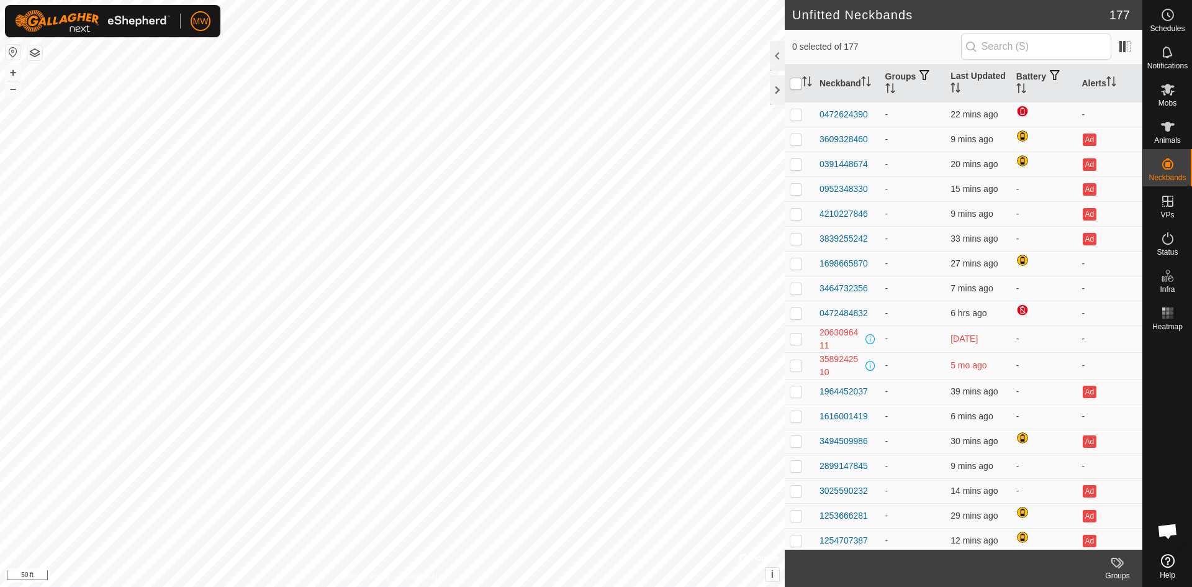
checkbox input "true"
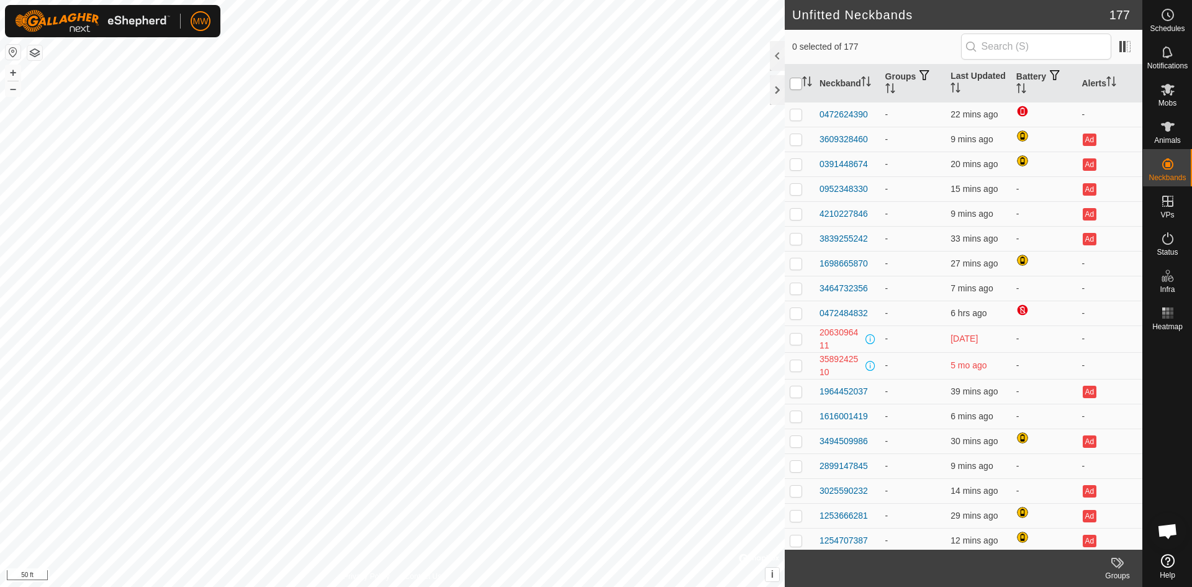
checkbox input "true"
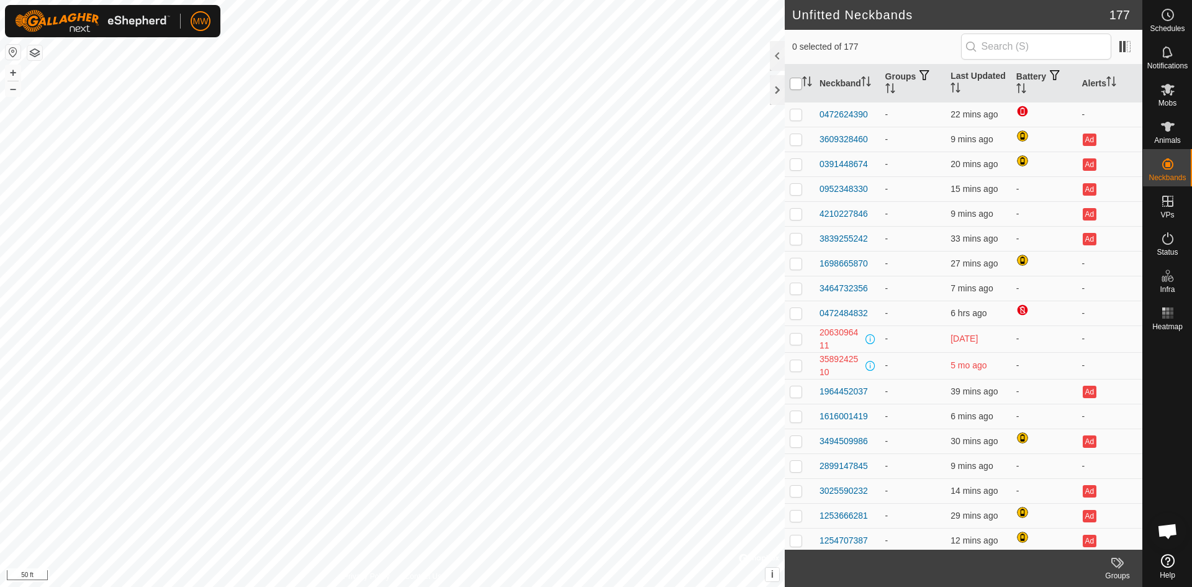
checkbox input "true"
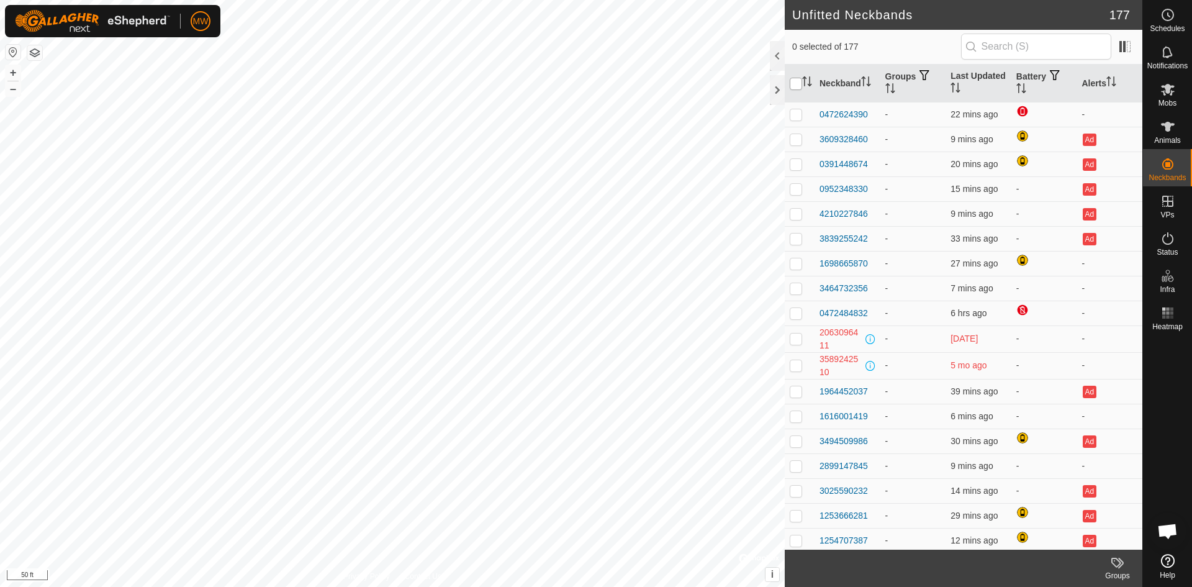
checkbox input "true"
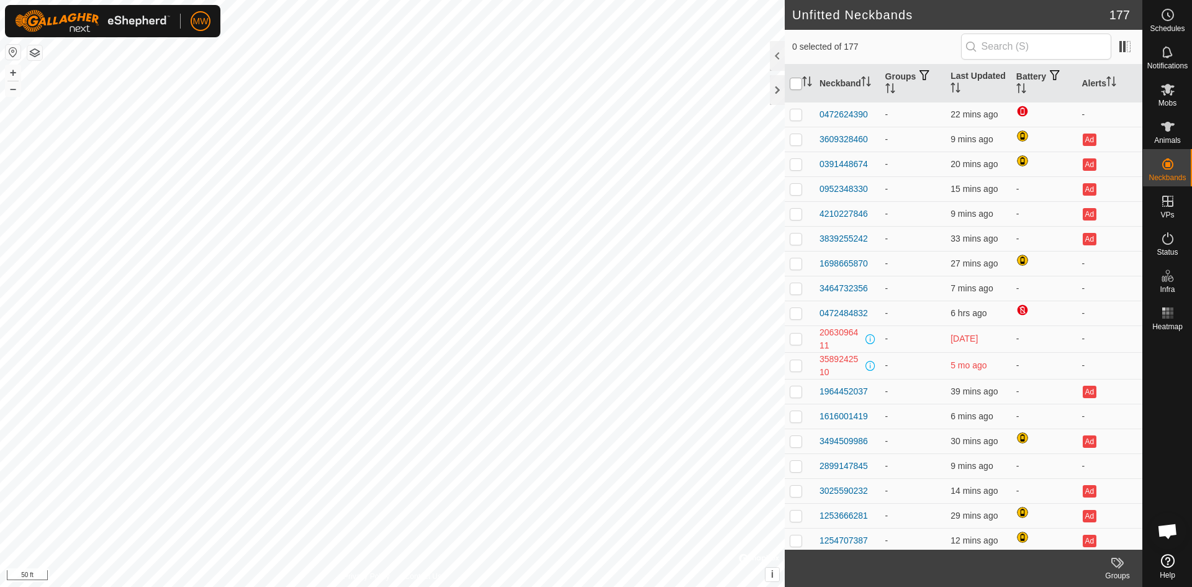
checkbox input "true"
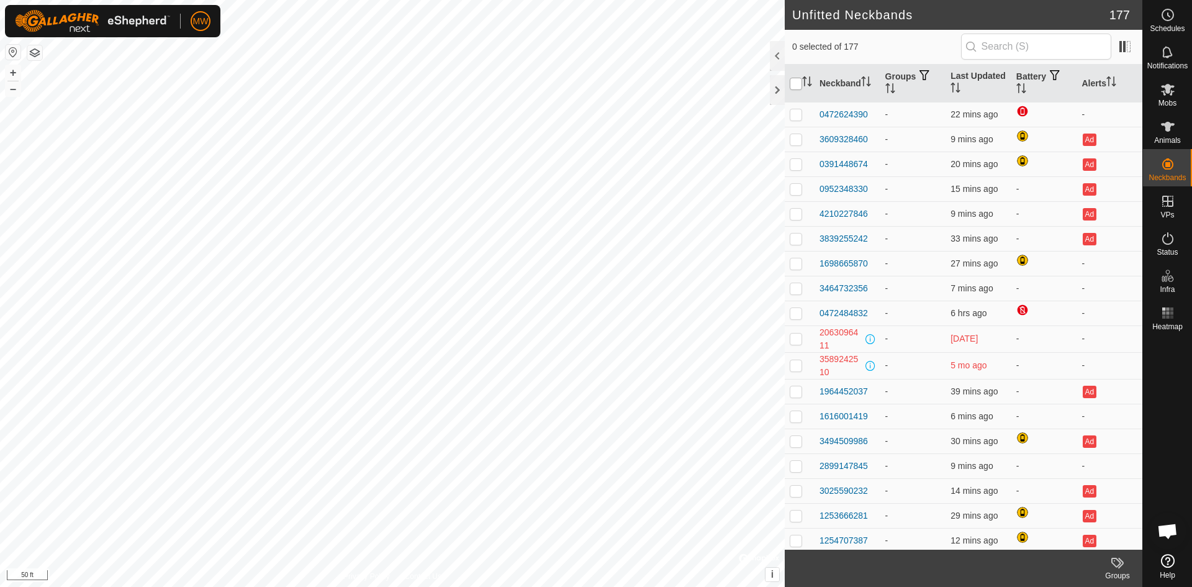
checkbox input "true"
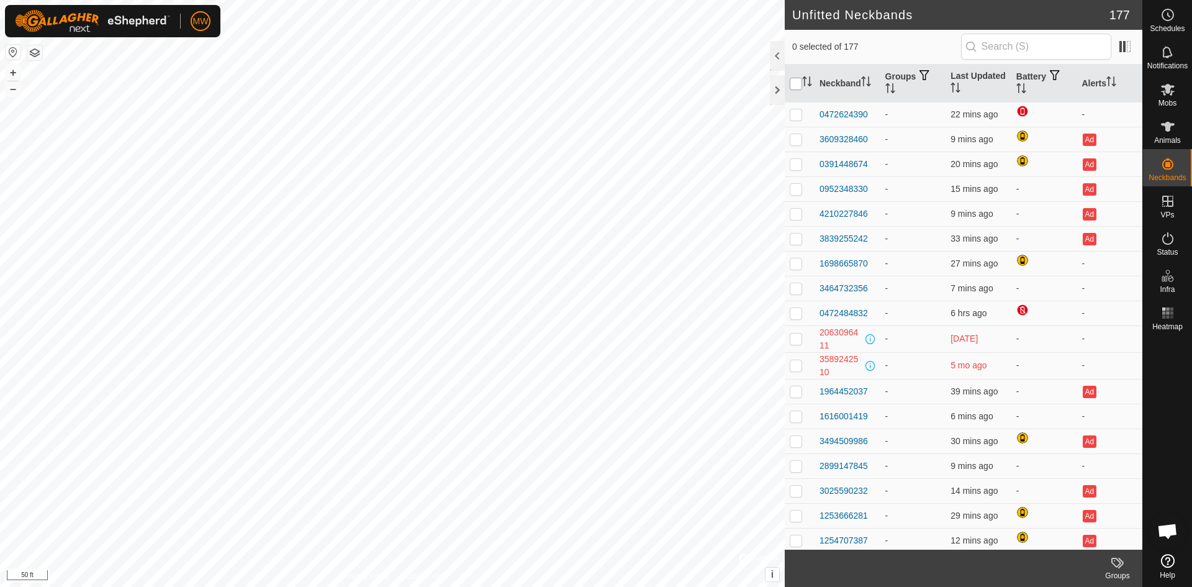
checkbox input "true"
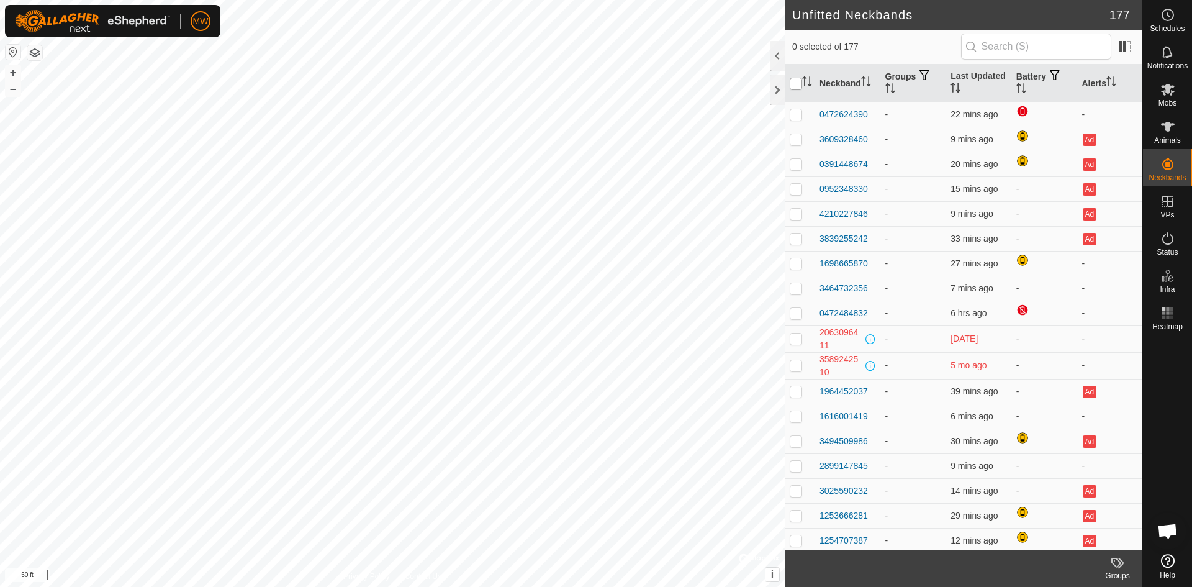
checkbox input "true"
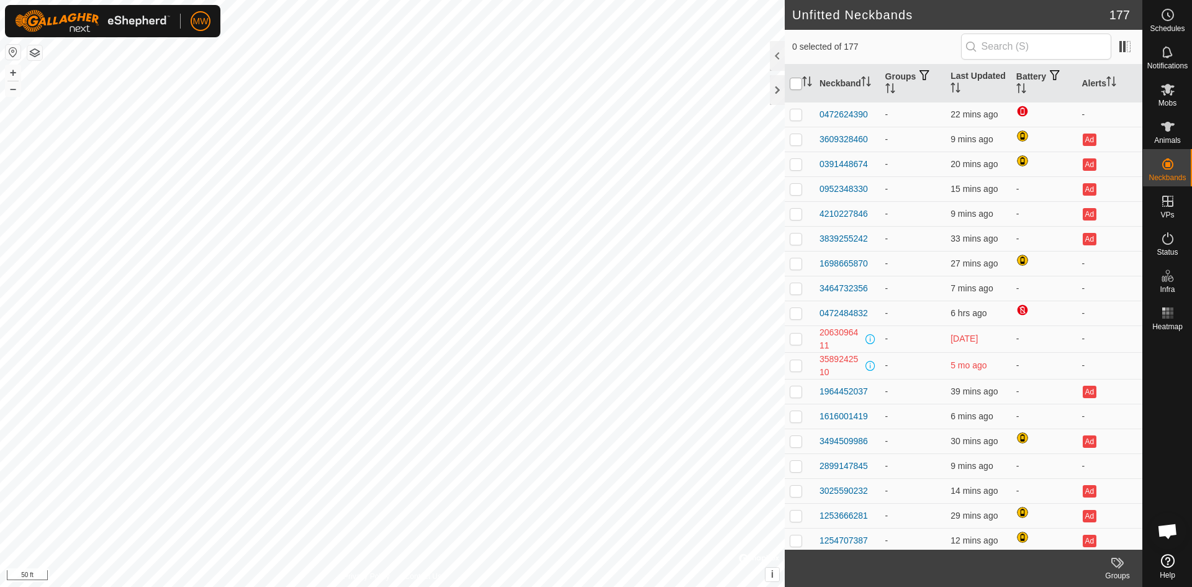
checkbox input "true"
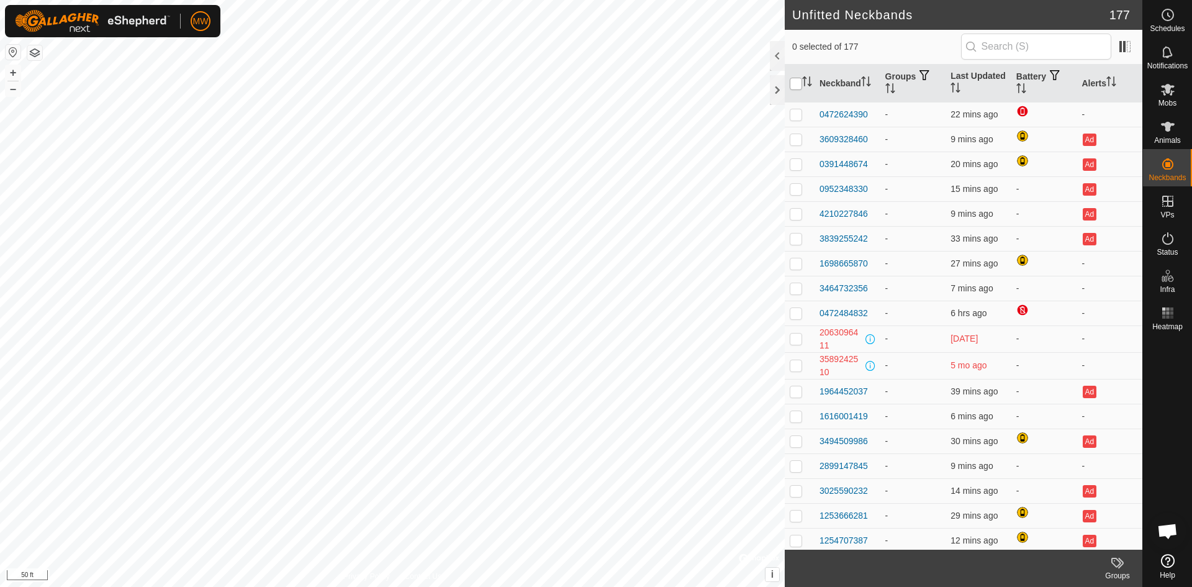
checkbox input "true"
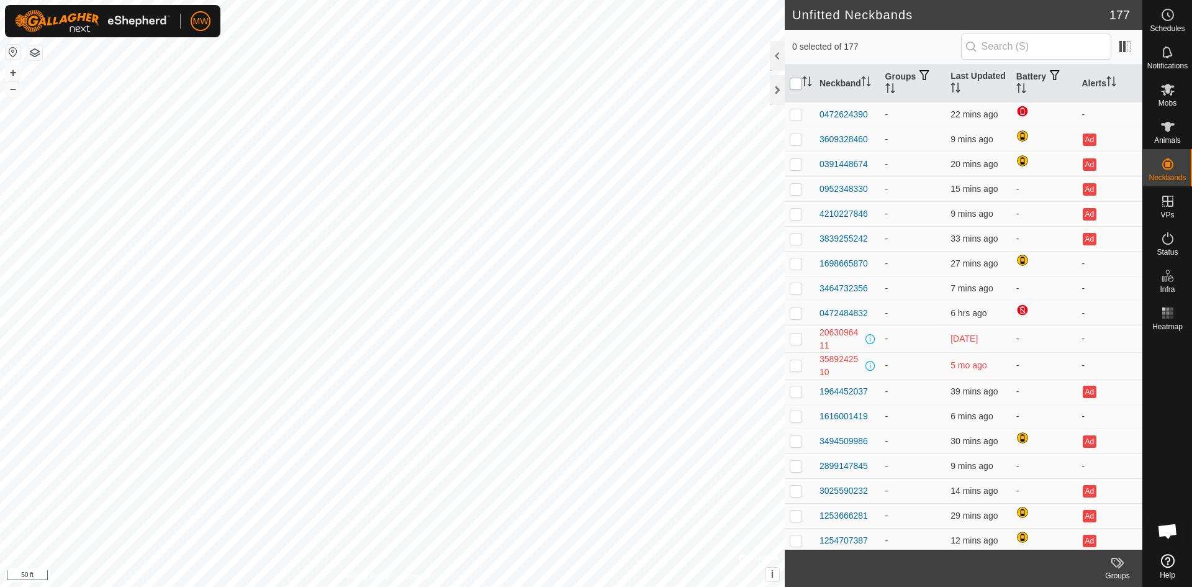
checkbox input "true"
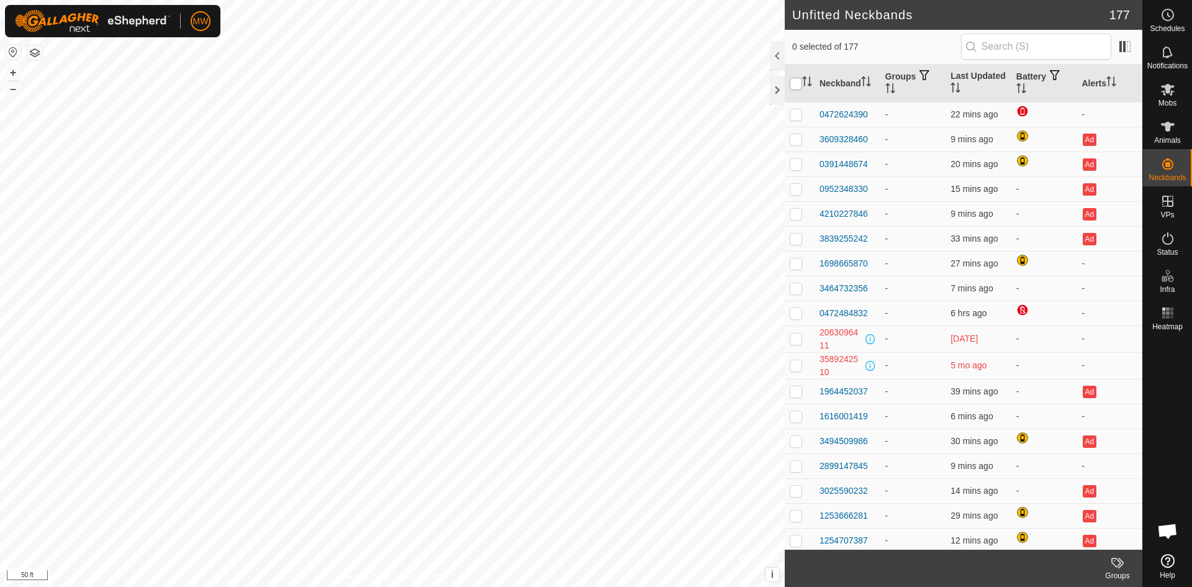
checkbox input "true"
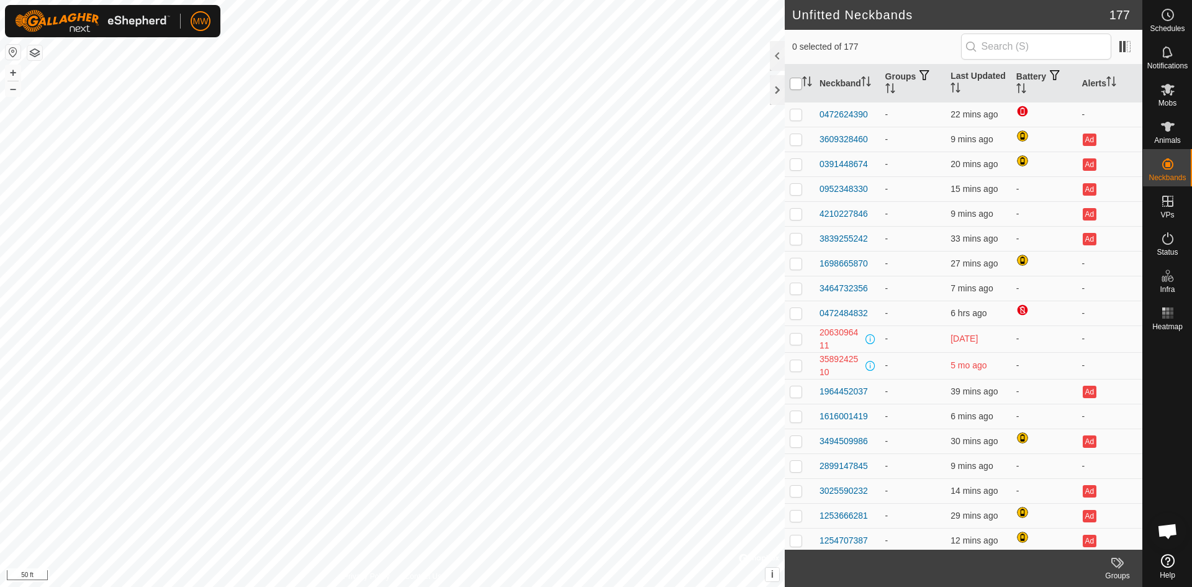
checkbox input "true"
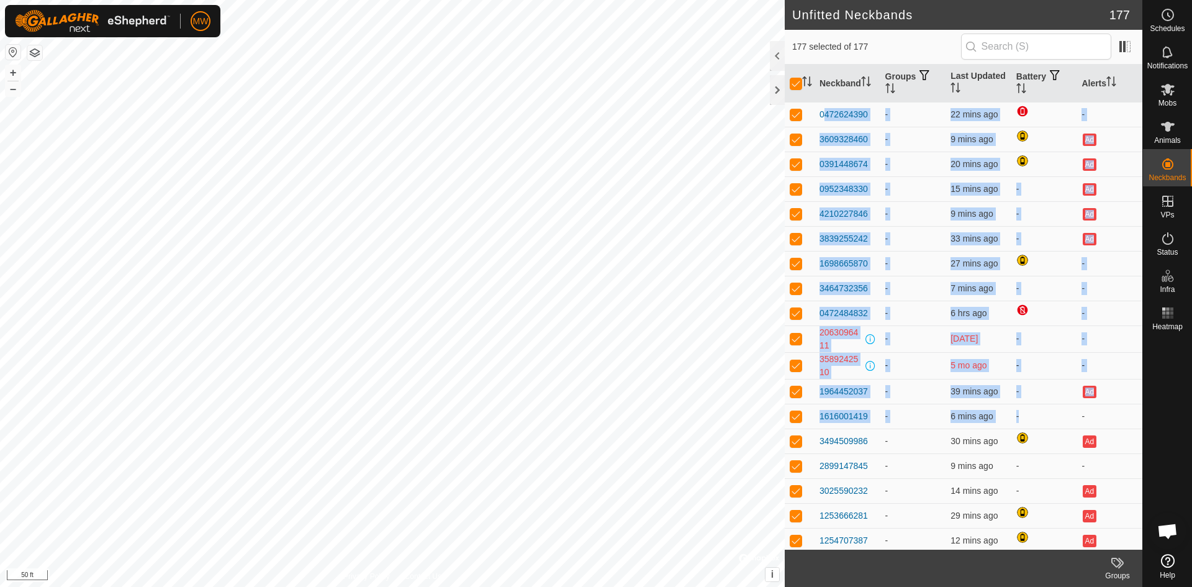
drag, startPoint x: 788, startPoint y: 110, endPoint x: 1019, endPoint y: 373, distance: 350.7
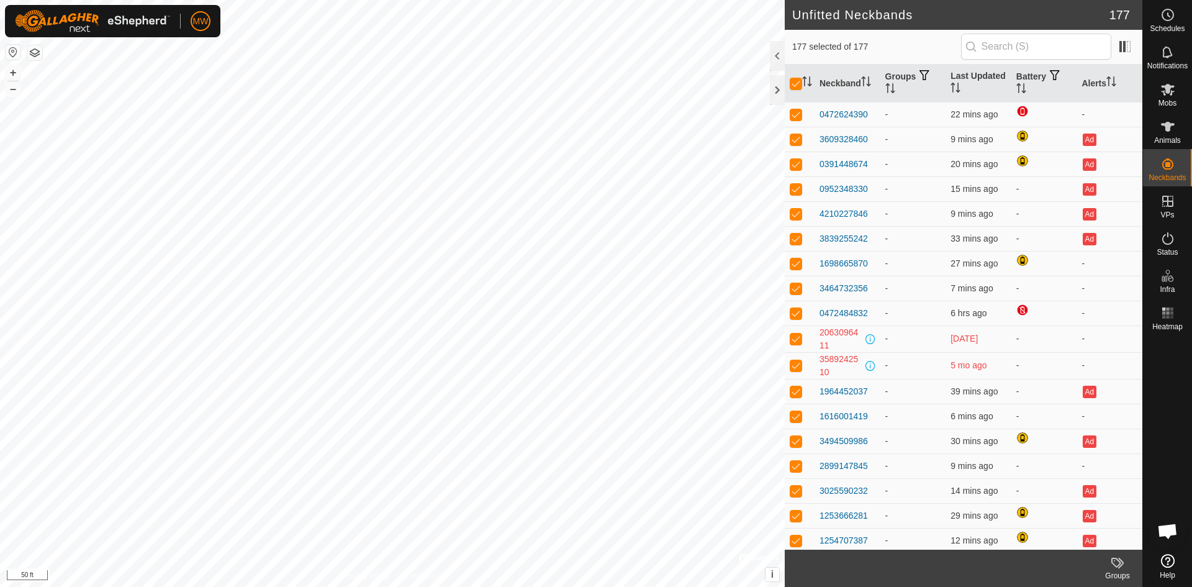
click at [900, 44] on span "177 selected of 177" at bounding box center [877, 46] width 169 height 13
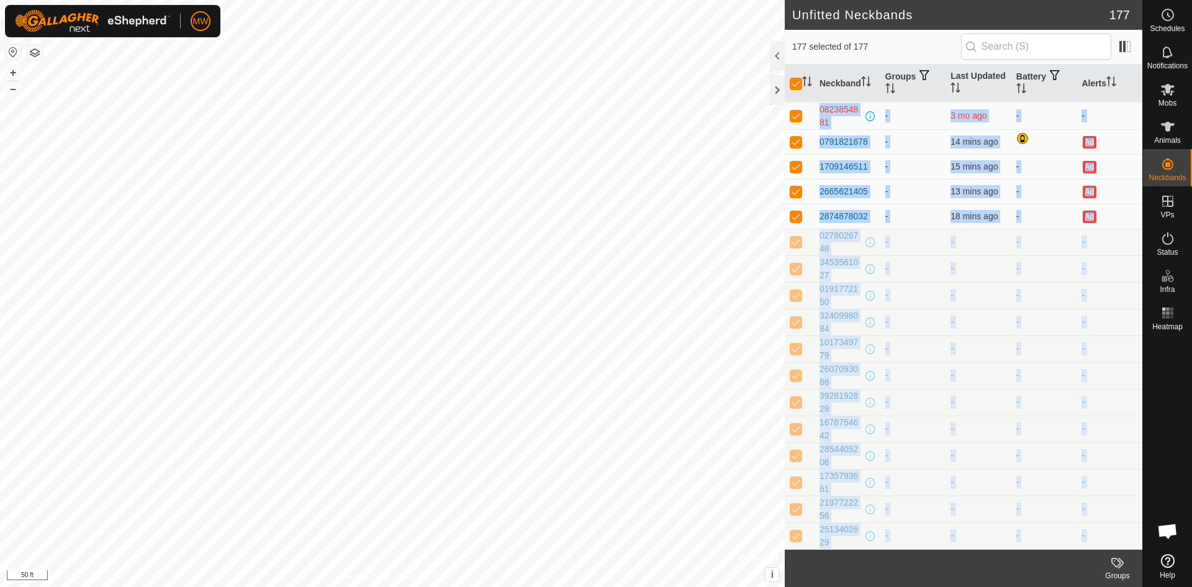
scroll to position [606, 0]
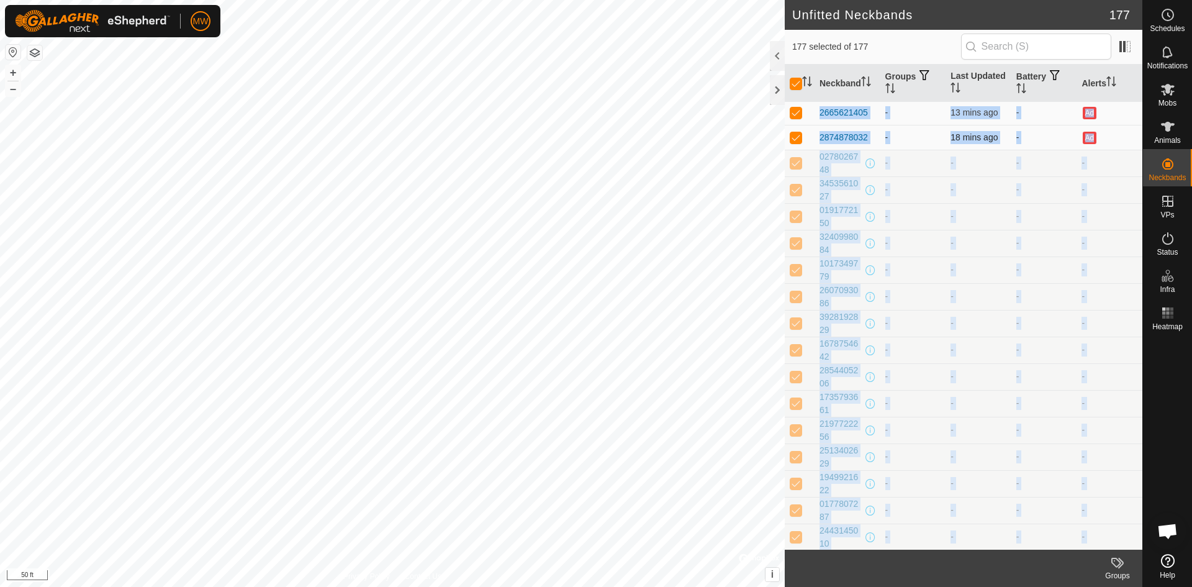
drag, startPoint x: 797, startPoint y: 111, endPoint x: 1098, endPoint y: 148, distance: 302.8
copy tbody "0472624390 - 22 mins ago - 3609328460 - 9 mins ago Ad 0391448674 - 20 mins ago …"
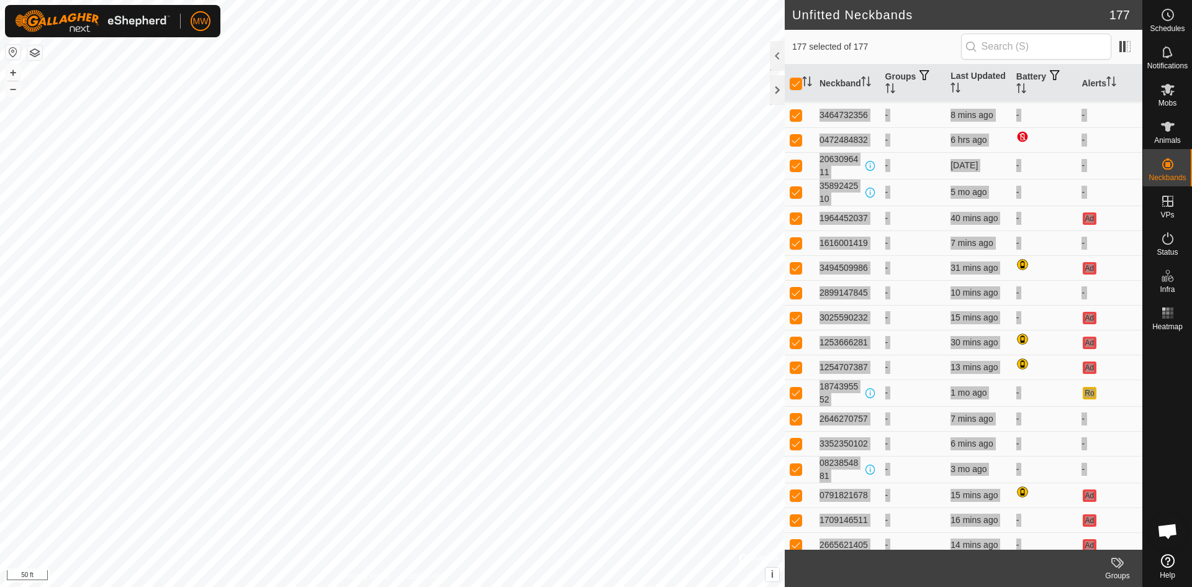
scroll to position [171, 0]
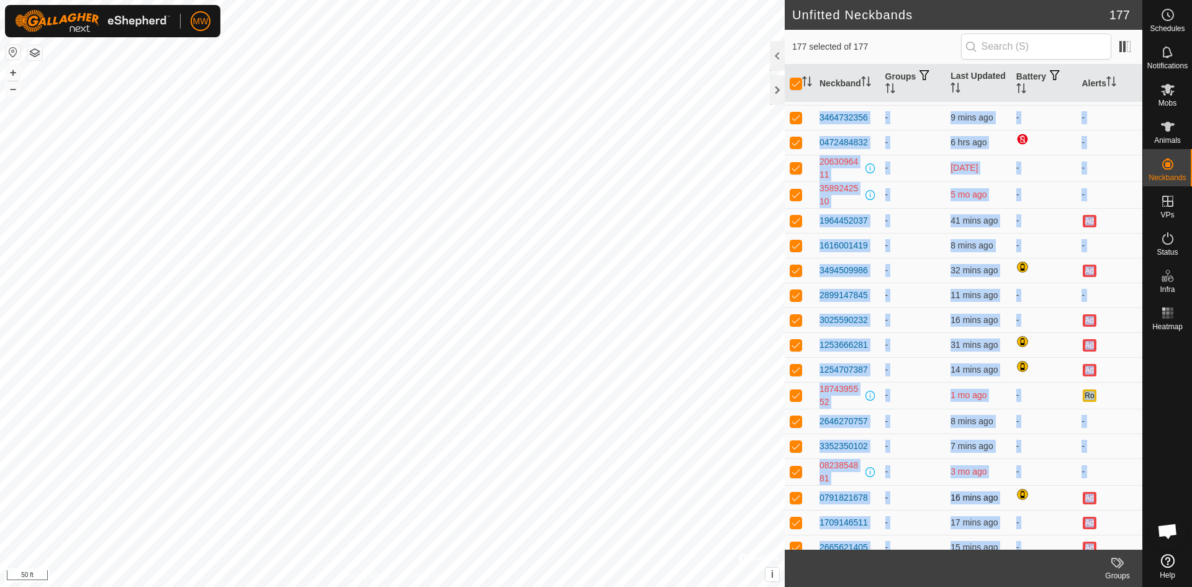
click at [1112, 496] on div "Ad" at bounding box center [1110, 497] width 56 height 15
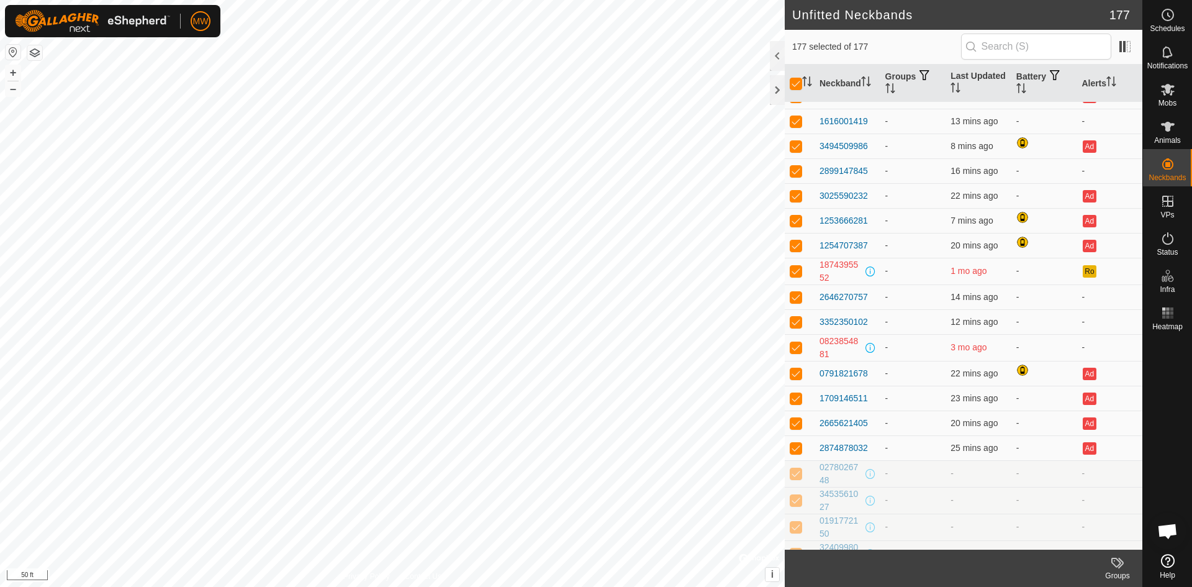
scroll to position [0, 0]
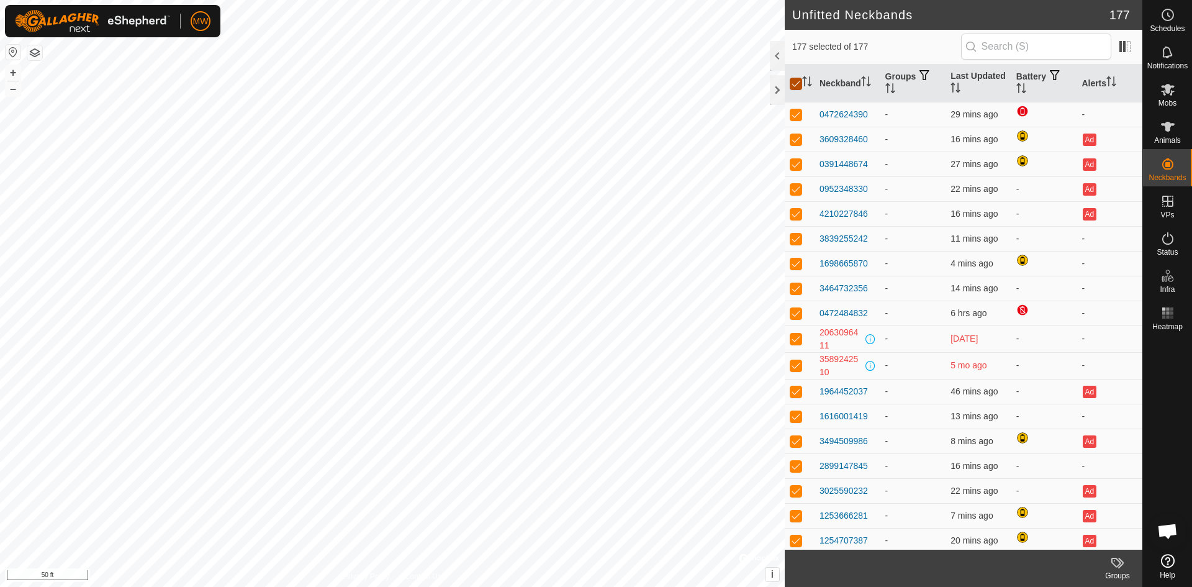
click at [795, 83] on input "checkbox" at bounding box center [796, 84] width 12 height 12
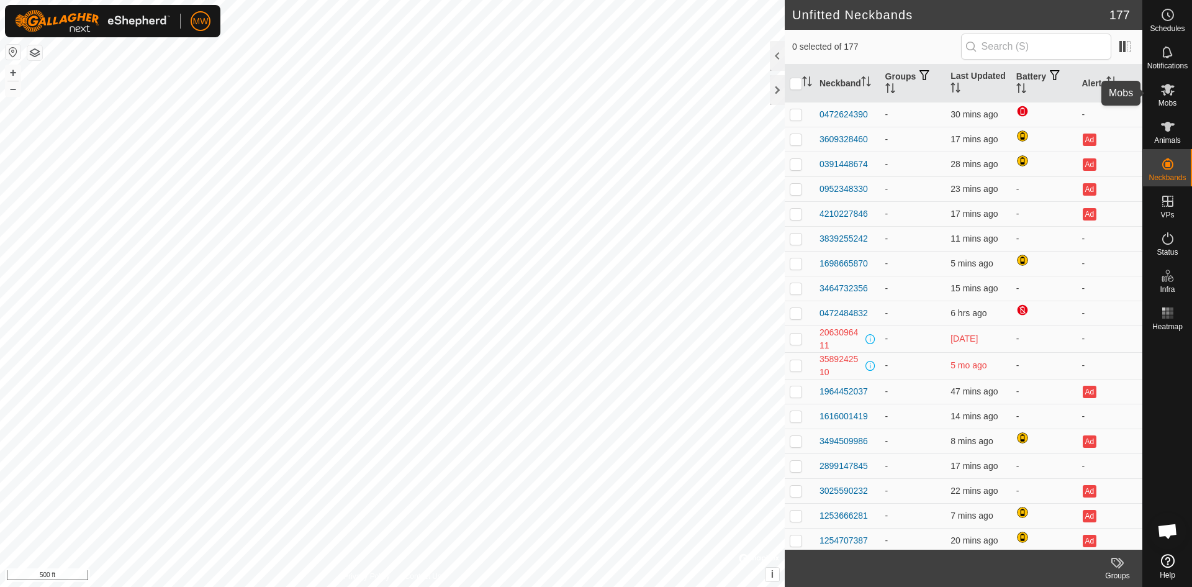
click at [1168, 94] on icon at bounding box center [1168, 89] width 15 height 15
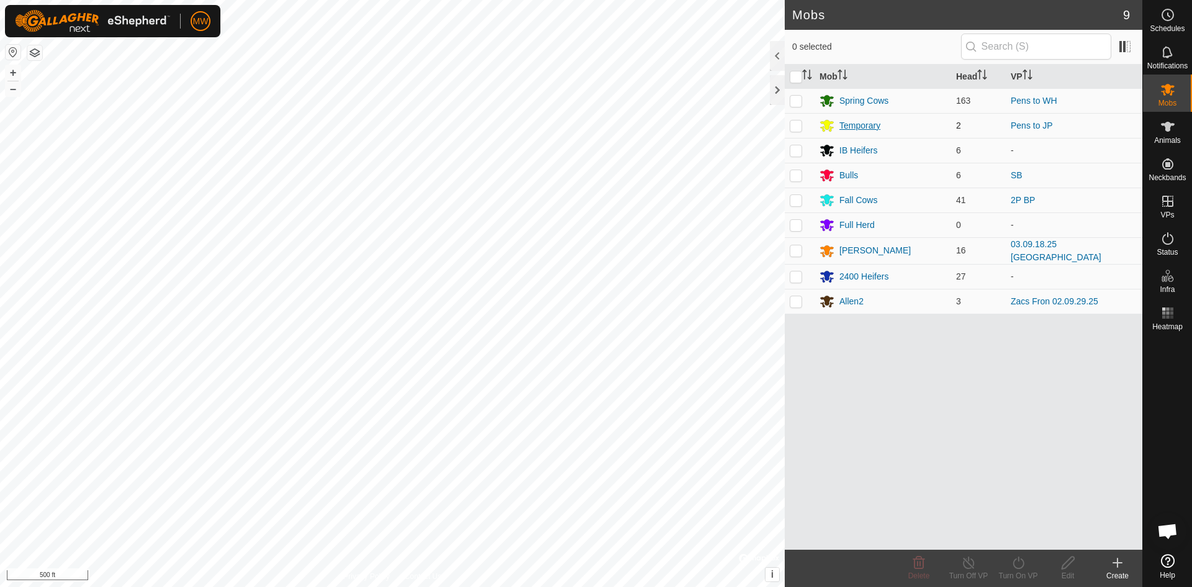
click at [853, 129] on div "Temporary" at bounding box center [860, 125] width 41 height 13
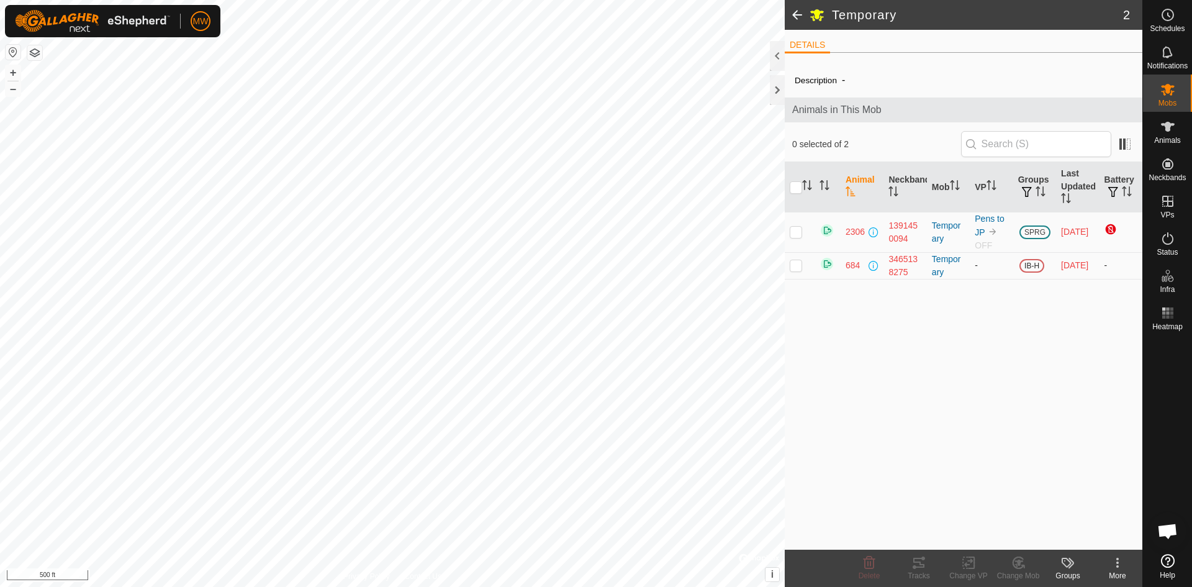
drag, startPoint x: 850, startPoint y: 266, endPoint x: 1096, endPoint y: 272, distance: 246.0
click at [1096, 272] on tr "684 3465138275 Temporary - IB-H [DATE] -" at bounding box center [964, 265] width 358 height 27
drag, startPoint x: 834, startPoint y: 289, endPoint x: 824, endPoint y: 281, distance: 12.8
click at [834, 288] on div "Description - Animals in This Mob 0 selected of 2 Animal Neckband Mob VP Groups…" at bounding box center [964, 306] width 358 height 487
drag, startPoint x: 808, startPoint y: 262, endPoint x: 1093, endPoint y: 271, distance: 285.2
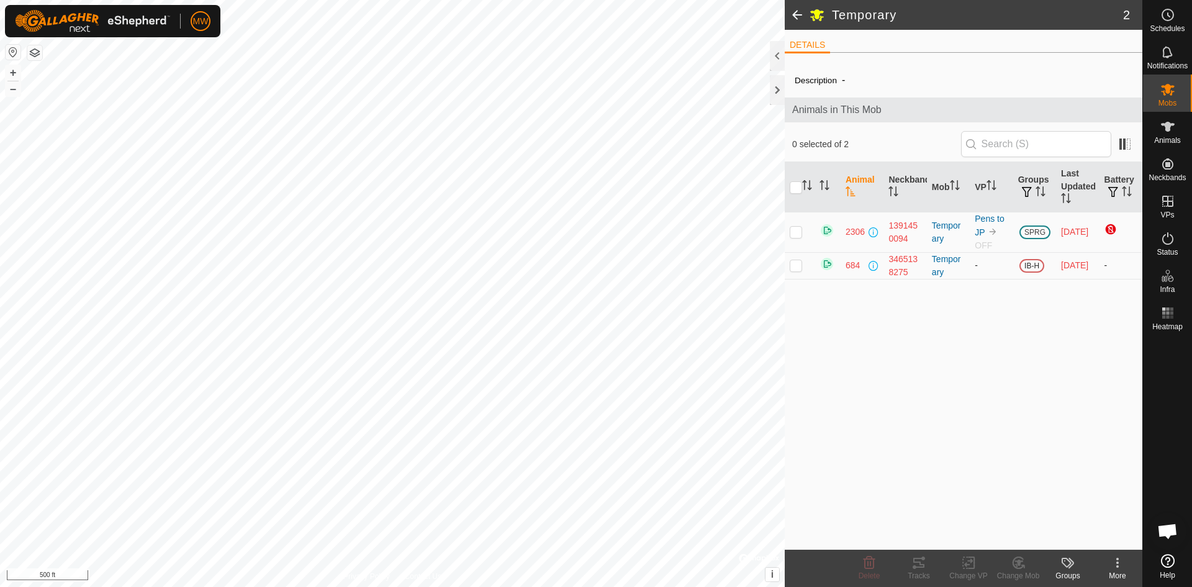
click at [1093, 271] on tr "684 3465138275 Temporary - IB-H [DATE] -" at bounding box center [964, 265] width 358 height 27
copy tr "684 3465138275 Temporary - IB-H [DATE]"
click at [1029, 412] on div "Description - Animals in This Mob 0 selected of 2 Animal Neckband Mob VP Groups…" at bounding box center [964, 306] width 358 height 487
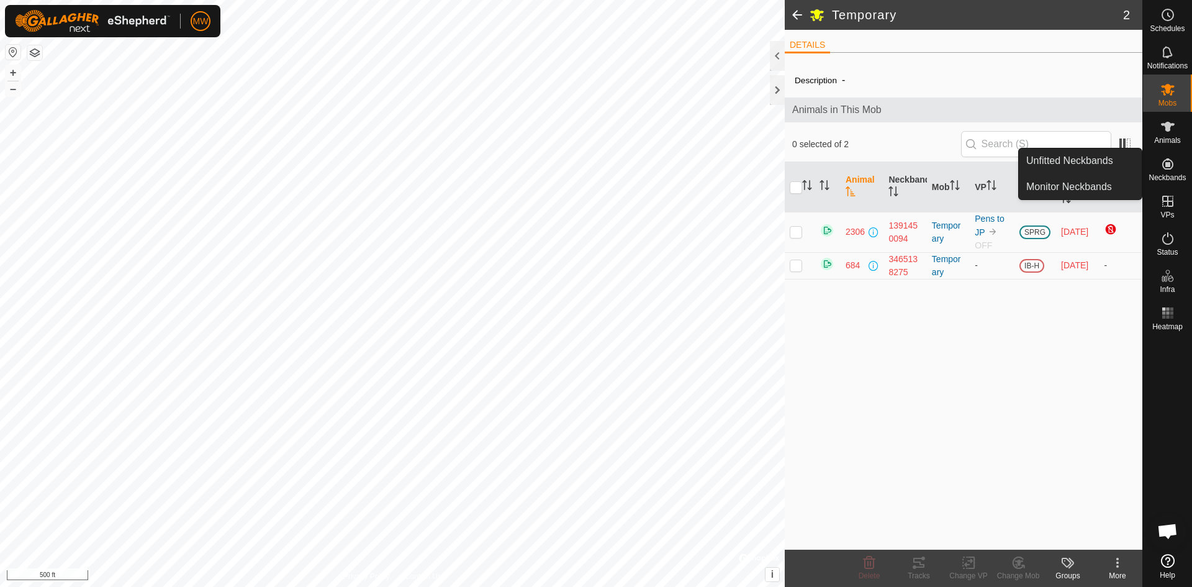
click at [1168, 165] on icon at bounding box center [1168, 163] width 11 height 11
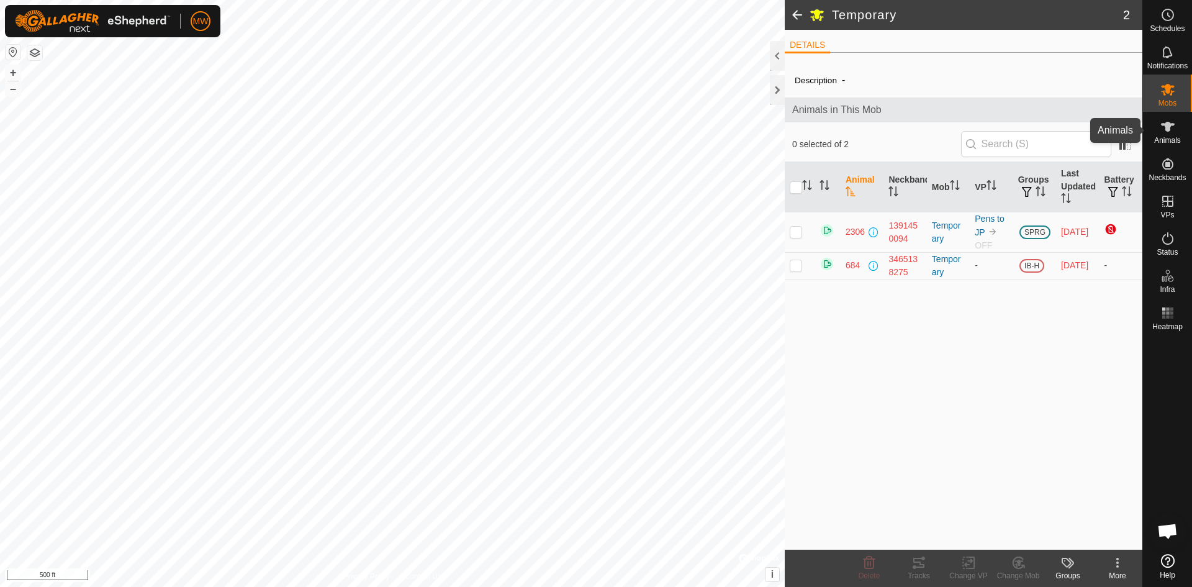
click at [1169, 132] on icon at bounding box center [1168, 126] width 15 height 15
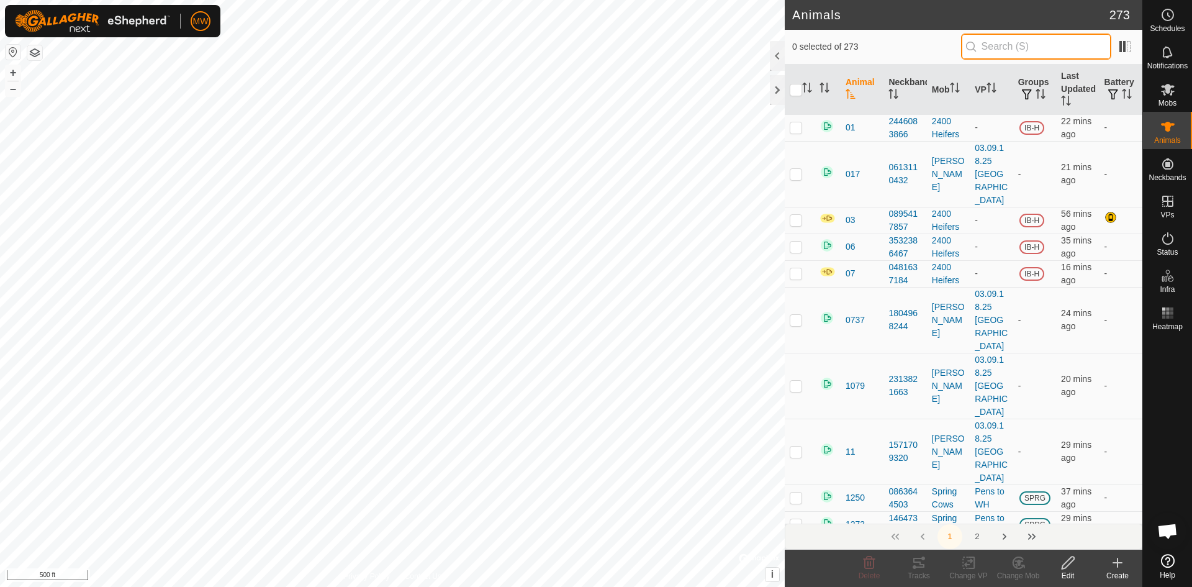
click at [1032, 50] on input "text" at bounding box center [1036, 47] width 150 height 26
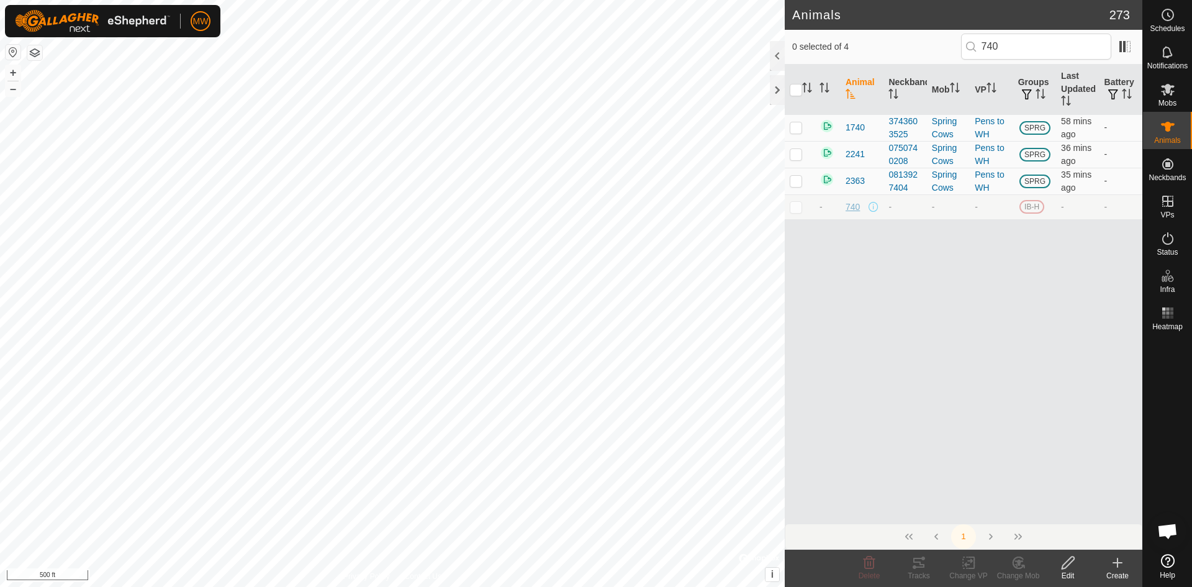
click at [853, 207] on span "740" at bounding box center [853, 207] width 14 height 13
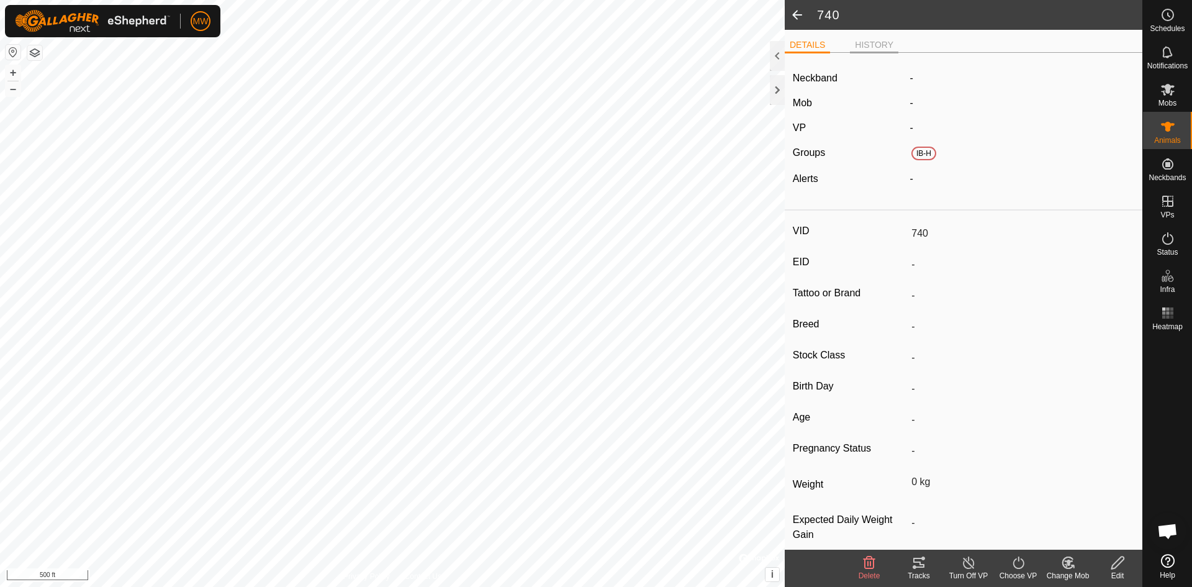
click at [871, 47] on li "HISTORY" at bounding box center [874, 46] width 48 height 15
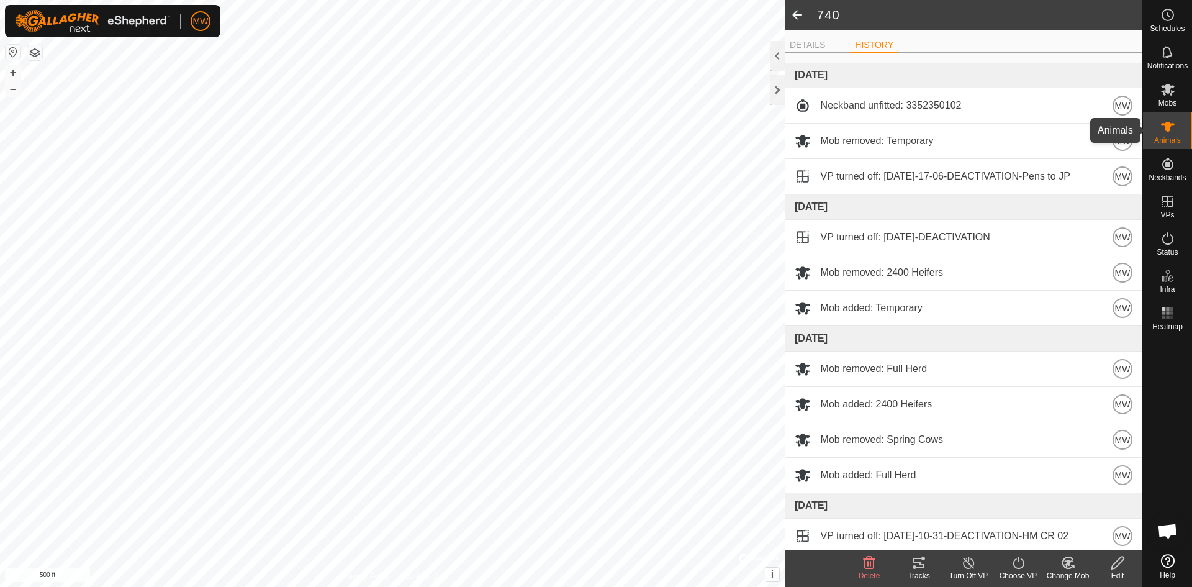
click at [1174, 122] on icon at bounding box center [1168, 126] width 15 height 15
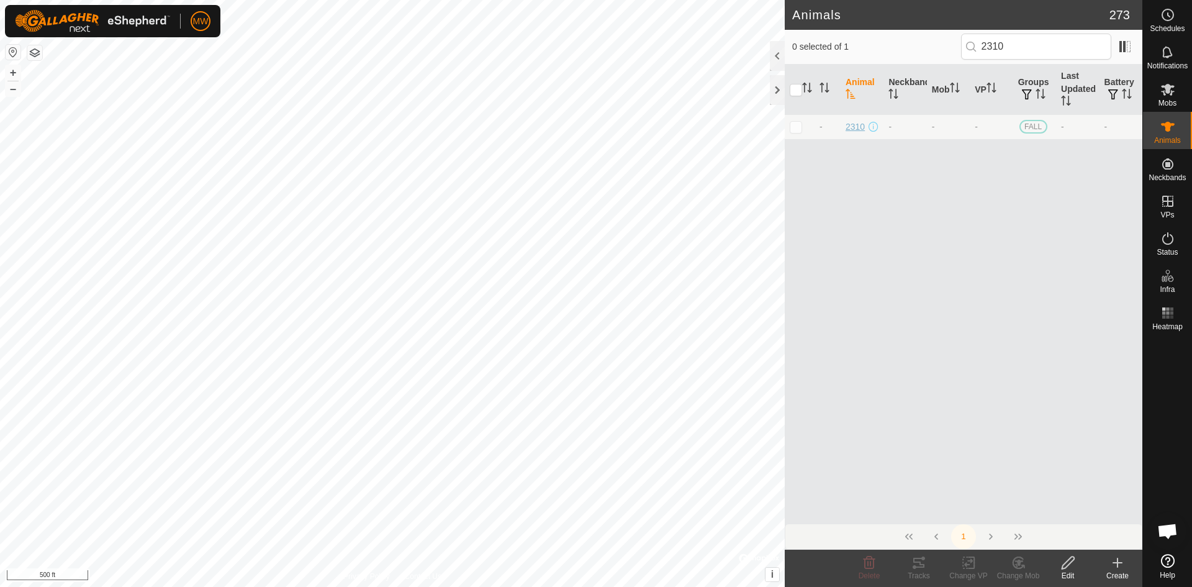
click at [850, 129] on span "2310" at bounding box center [855, 126] width 19 height 13
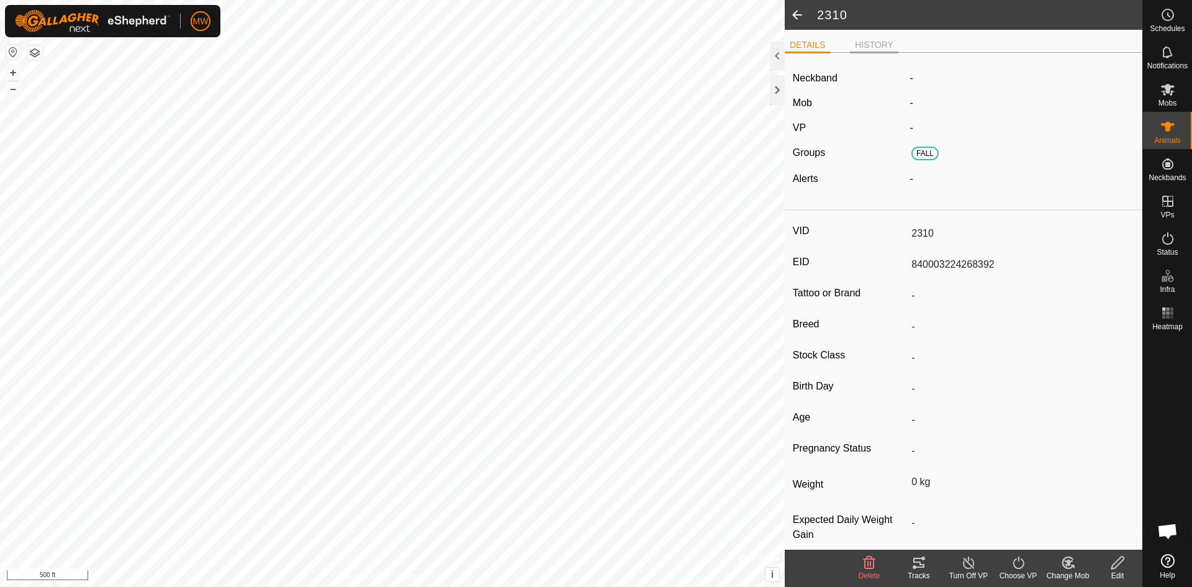
click at [874, 40] on li "HISTORY" at bounding box center [874, 46] width 48 height 15
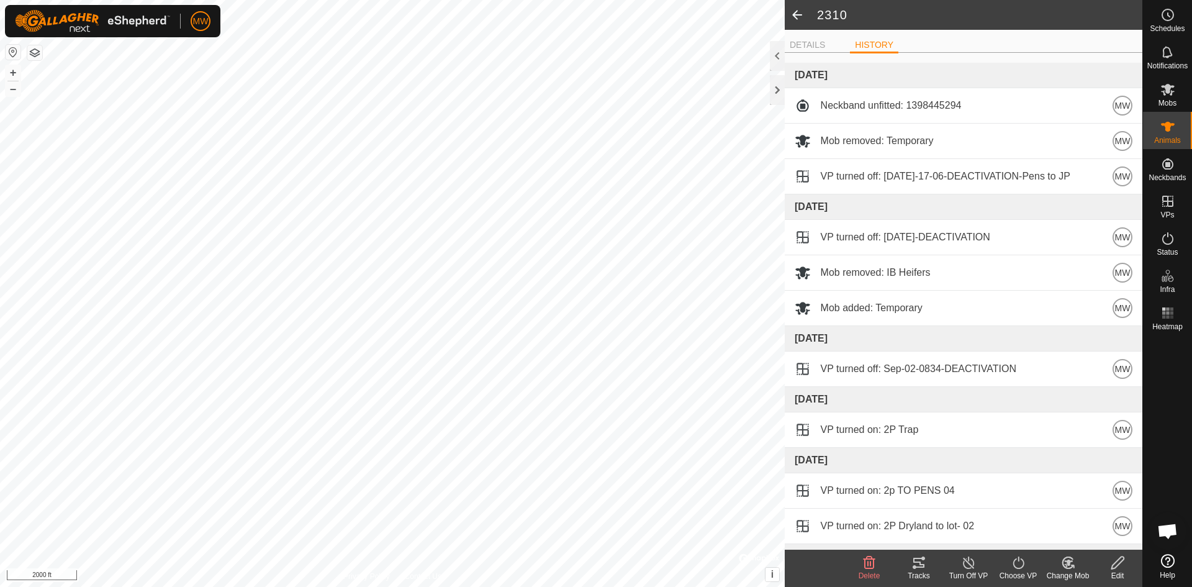
click at [1167, 559] on icon at bounding box center [1168, 561] width 14 height 14
